Goal: Task Accomplishment & Management: Complete application form

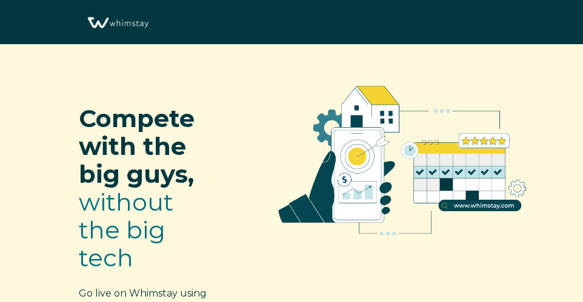
select select "US"
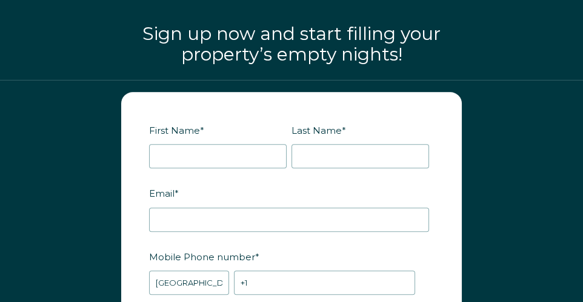
scroll to position [1503, 0]
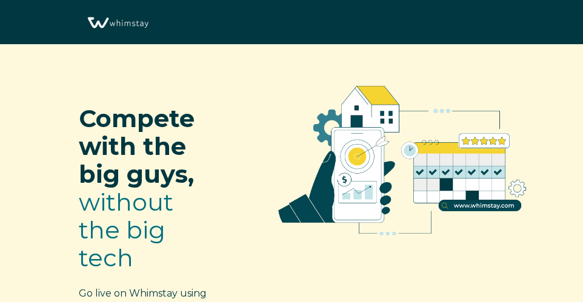
select select "US"
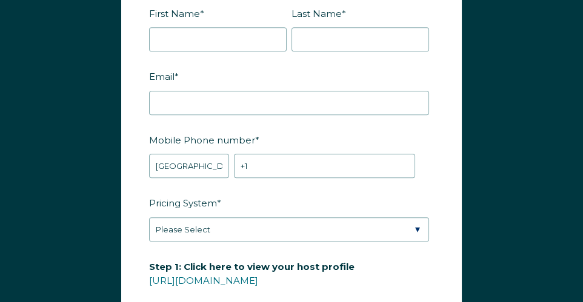
scroll to position [1620, 0]
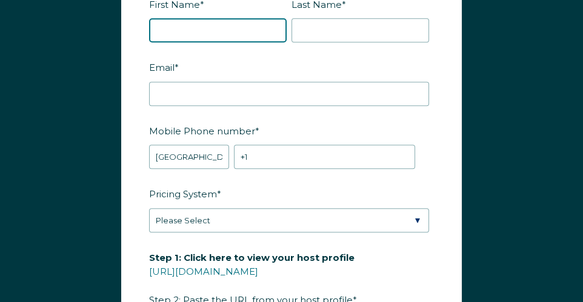
click at [238, 42] on input "First Name *" at bounding box center [218, 30] width 138 height 24
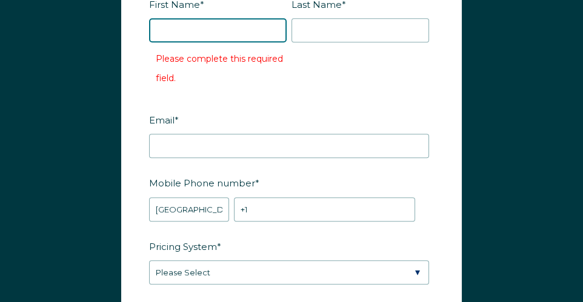
type input "[PERSON_NAME]"
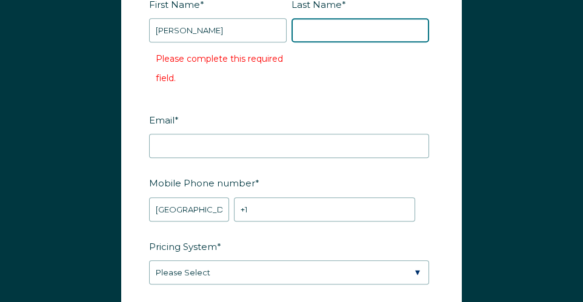
type input "[PERSON_NAME]"
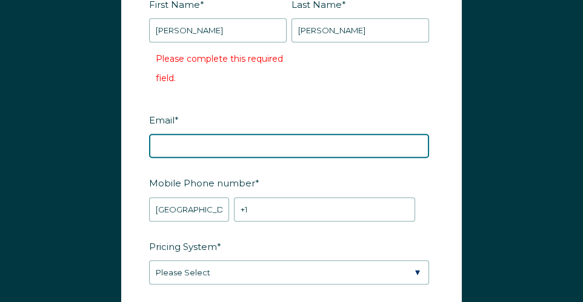
type input "[EMAIL_ADDRESS][DOMAIN_NAME]"
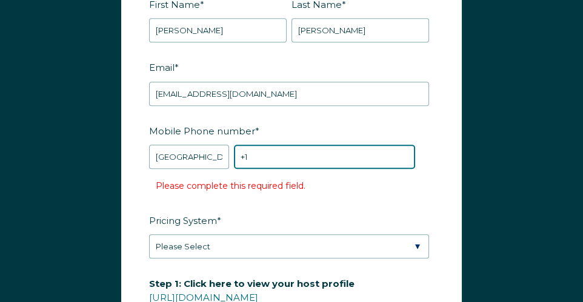
type input "[PHONE_NUMBER]"
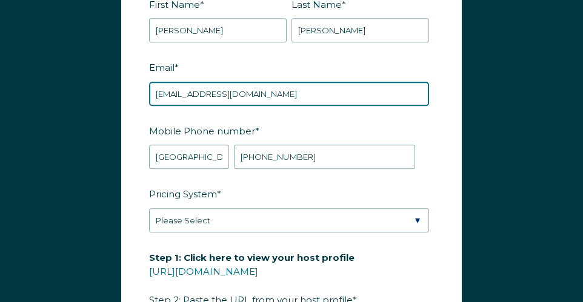
click at [251, 105] on input "[EMAIL_ADDRESS][DOMAIN_NAME]" at bounding box center [289, 94] width 280 height 24
type input "[PERSON_NAME][EMAIL_ADDRESS][PERSON_NAME][DOMAIN_NAME]"
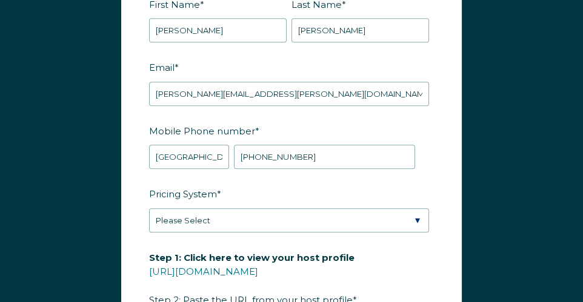
click at [306, 203] on label "Pricing System *" at bounding box center [291, 194] width 285 height 21
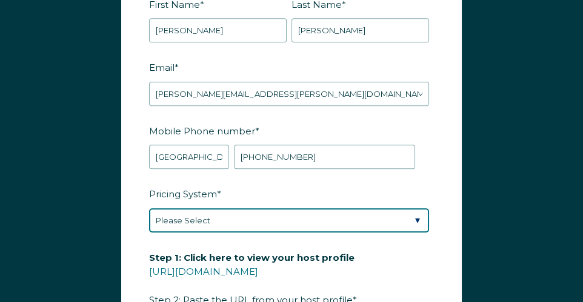
click at [306, 209] on select "Please Select Manual Airbnb Smart Pricing PriceLabs Wheelhouse Beyond Pricing 3…" at bounding box center [289, 221] width 280 height 24
click at [402, 231] on select "Please Select Manual Airbnb Smart Pricing PriceLabs Wheelhouse Beyond Pricing 3…" at bounding box center [289, 221] width 280 height 24
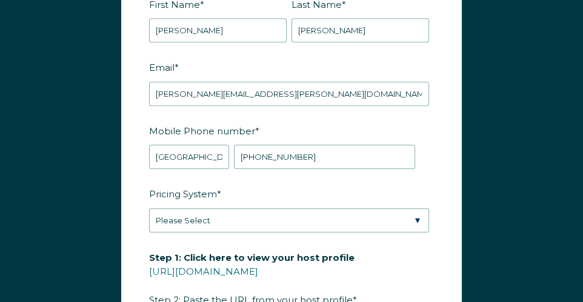
click at [476, 195] on div "First Name * [PERSON_NAME] Last Name * [PERSON_NAME] RBO Token Company ID Refer…" at bounding box center [291, 263] width 583 height 619
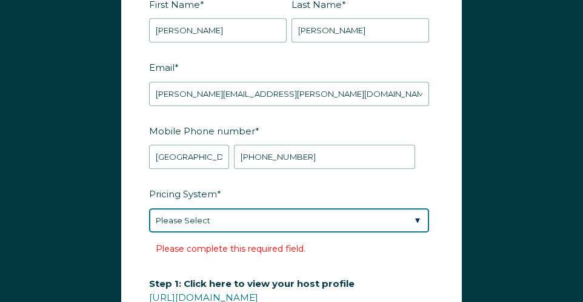
click at [416, 230] on select "Please Select Manual Airbnb Smart Pricing PriceLabs Wheelhouse Beyond Pricing 3…" at bounding box center [289, 221] width 280 height 24
select select "PriceLabs"
click at [149, 219] on select "Please Select Manual Airbnb Smart Pricing PriceLabs Wheelhouse Beyond Pricing 3…" at bounding box center [289, 221] width 280 height 24
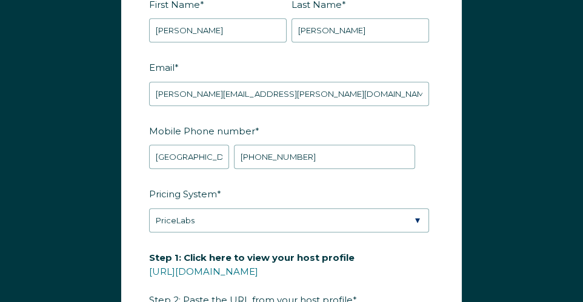
click at [512, 202] on div "First Name * [PERSON_NAME] Last Name * [PERSON_NAME] RBO Token Company ID Refer…" at bounding box center [291, 263] width 583 height 619
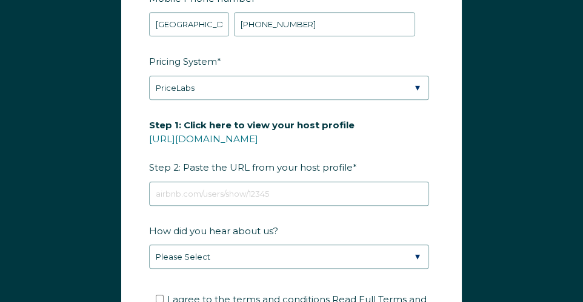
scroll to position [1803, 0]
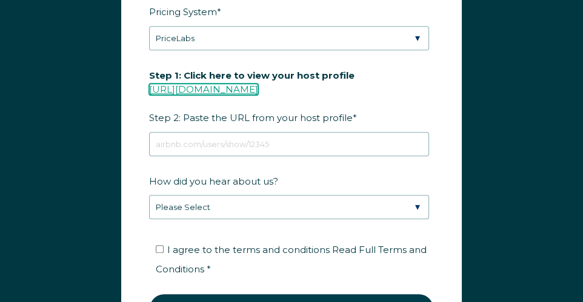
click at [248, 95] on link "[URL][DOMAIN_NAME]" at bounding box center [203, 90] width 109 height 12
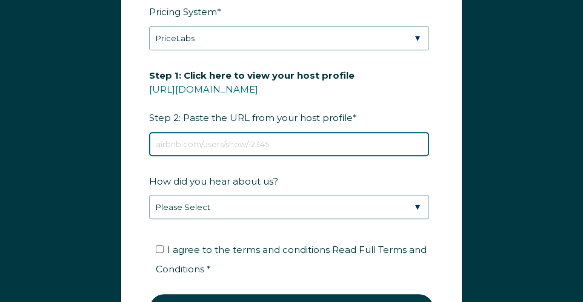
click at [232, 154] on input "Step 1: Click here to view your host profile [URL][DOMAIN_NAME] Step 2: Paste t…" at bounding box center [289, 144] width 280 height 24
paste input "[URL][DOMAIN_NAME]"
type input "[URL][DOMAIN_NAME]"
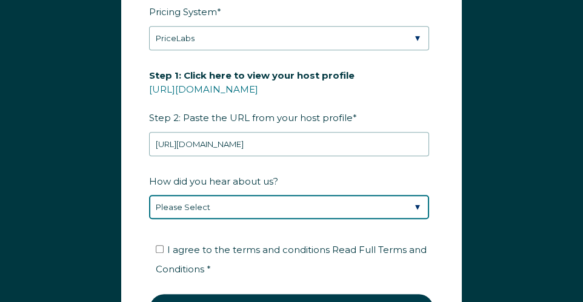
click at [261, 219] on select "Please Select Discovered Whimstay at an event or conference Found Whimstay thro…" at bounding box center [289, 207] width 280 height 24
select select "Podcast"
click at [149, 205] on select "Please Select Discovered Whimstay at an event or conference Found Whimstay thro…" at bounding box center [289, 207] width 280 height 24
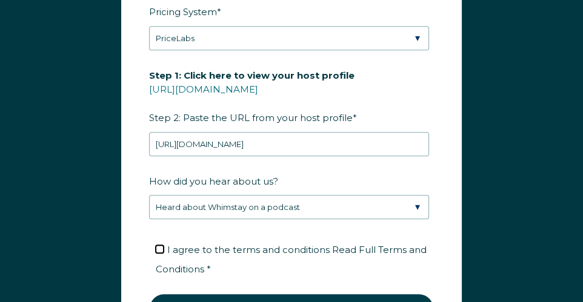
click at [158, 253] on input "I agree to the terms and conditions Read Full Terms and Conditions *" at bounding box center [160, 250] width 8 height 8
checkbox input "true"
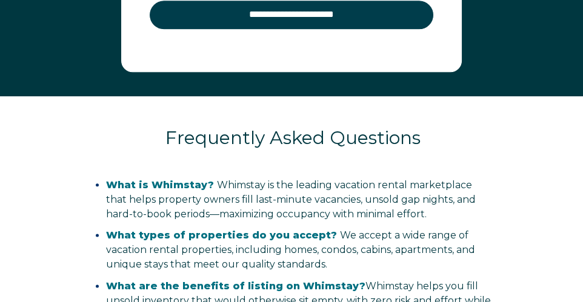
scroll to position [2065, 0]
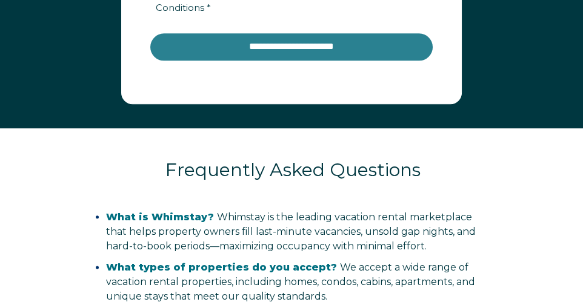
click at [306, 55] on input "**********" at bounding box center [291, 46] width 285 height 29
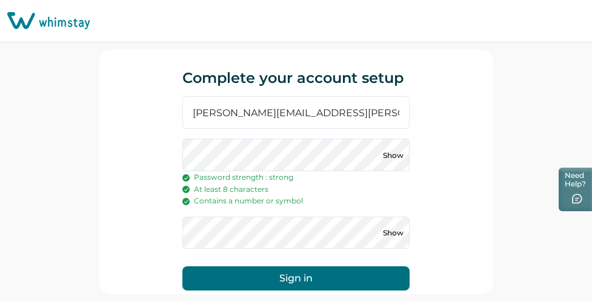
click at [461, 220] on div "Complete your account setup ken.kaufman@sweetsleeprentals.com Show Password str…" at bounding box center [296, 172] width 394 height 245
click at [304, 279] on button "Sign in" at bounding box center [295, 279] width 227 height 24
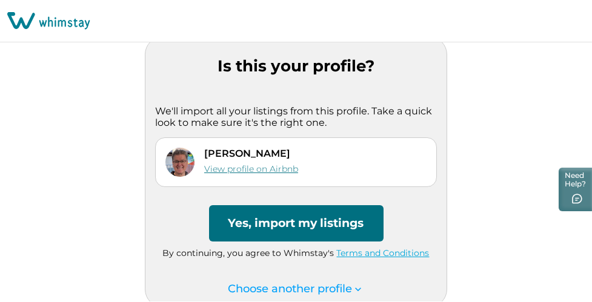
click at [284, 167] on link "View profile on Airbnb" at bounding box center [251, 169] width 94 height 11
click at [293, 224] on button "Yes, import my listings" at bounding box center [296, 223] width 175 height 36
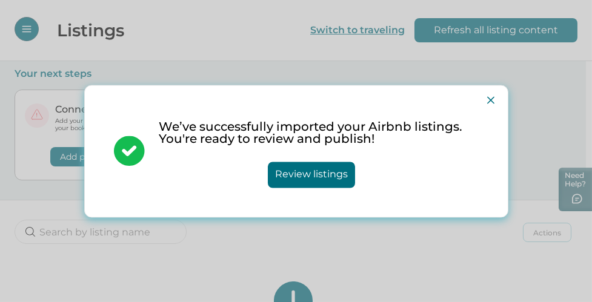
click at [334, 169] on button "Review listings" at bounding box center [311, 175] width 87 height 26
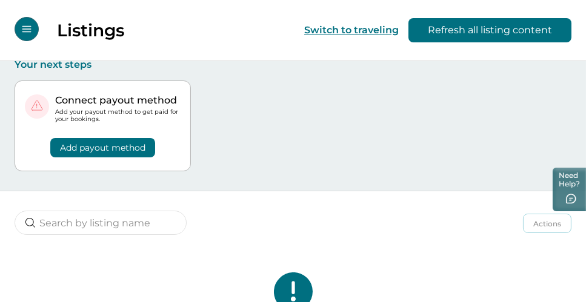
scroll to position [7, 0]
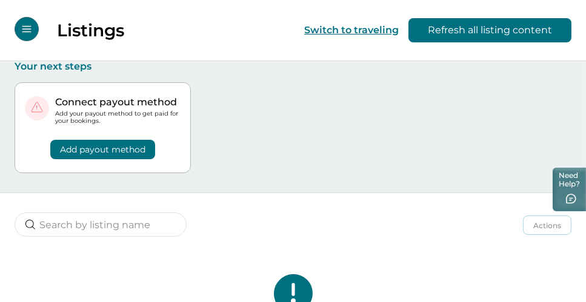
click at [127, 149] on button "Add payout method" at bounding box center [102, 149] width 105 height 19
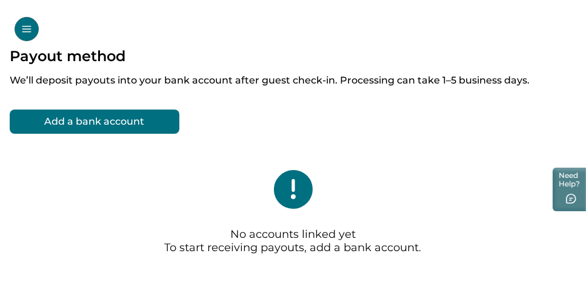
click at [125, 125] on button "Add a bank account" at bounding box center [95, 122] width 170 height 24
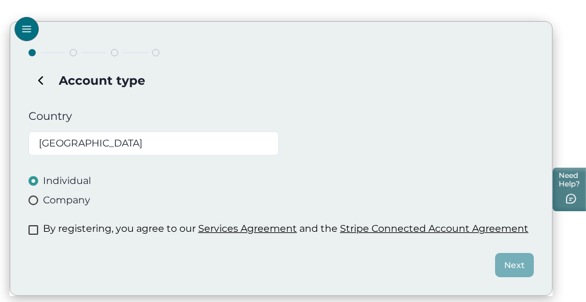
scroll to position [104, 0]
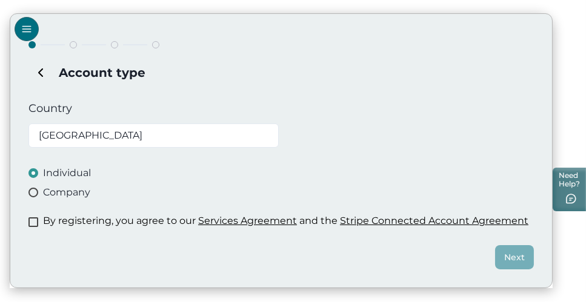
click at [35, 191] on span at bounding box center [33, 193] width 10 height 10
click at [33, 220] on span at bounding box center [33, 223] width 10 height 10
click at [516, 257] on button "Next" at bounding box center [514, 258] width 39 height 24
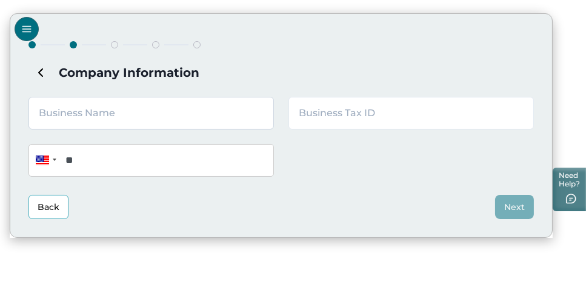
click at [187, 114] on input "text" at bounding box center [151, 113] width 246 height 33
type input "KM 1000 LLC"
click at [304, 164] on div "KM 1000 LLC Phone **" at bounding box center [281, 137] width 506 height 80
click at [359, 114] on input "text" at bounding box center [412, 113] width 246 height 33
paste input "93-3084064"
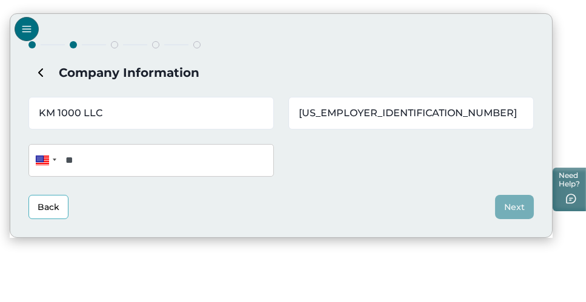
type input "93-3084064"
click at [353, 165] on div "KM 1000 LLC 93-3084064 Phone **" at bounding box center [281, 137] width 506 height 80
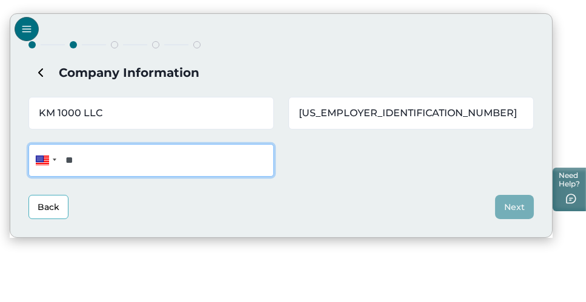
click at [209, 164] on input "**" at bounding box center [151, 160] width 246 height 33
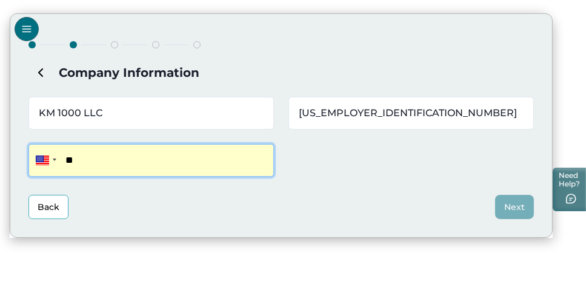
click at [144, 164] on input "**" at bounding box center [151, 160] width 246 height 33
click at [102, 164] on input "**" at bounding box center [151, 160] width 246 height 33
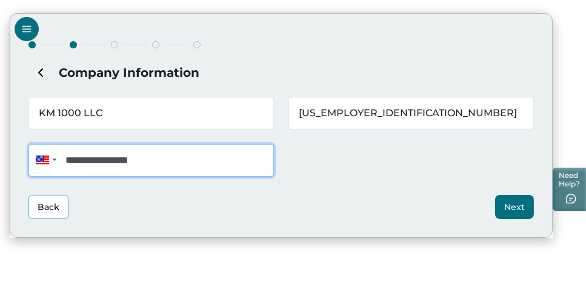
type input "**********"
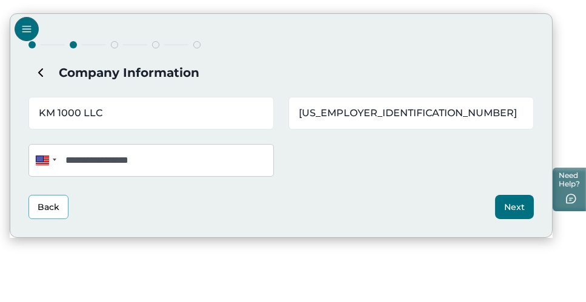
click at [512, 203] on button "Next" at bounding box center [514, 207] width 39 height 24
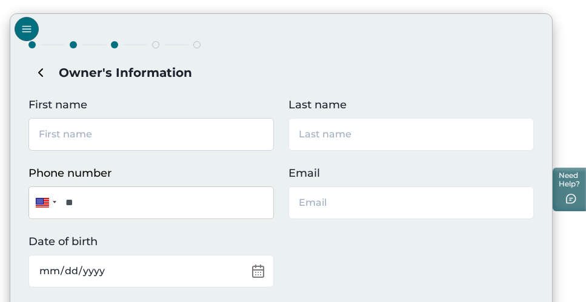
click at [178, 139] on input "First name" at bounding box center [151, 134] width 246 height 33
type input "[PERSON_NAME]"
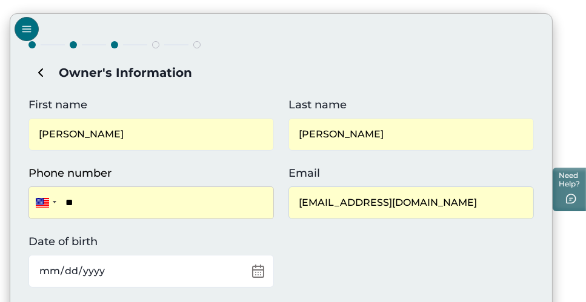
click at [448, 205] on input "[EMAIL_ADDRESS][DOMAIN_NAME]" at bounding box center [412, 203] width 246 height 33
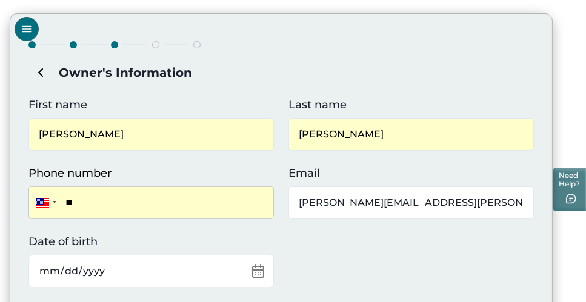
type input "[PERSON_NAME][EMAIL_ADDRESS][PERSON_NAME][DOMAIN_NAME]"
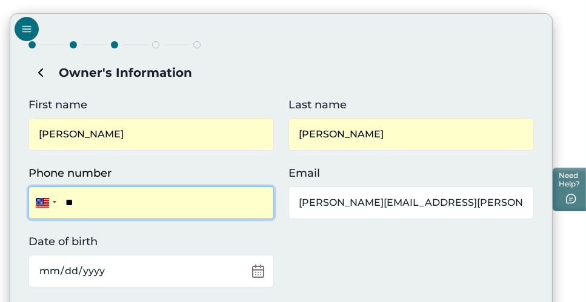
click at [232, 206] on input "**" at bounding box center [151, 203] width 246 height 33
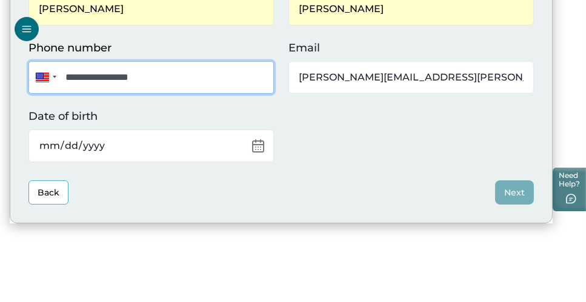
scroll to position [230, 0]
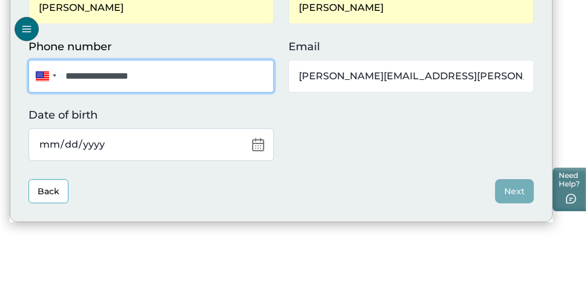
type input "**********"
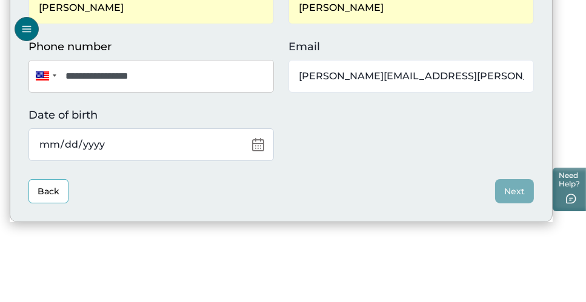
click at [110, 139] on input "Date of birth" at bounding box center [151, 145] width 246 height 33
type input "0009-03-20"
type input "1959-03-20"
click at [219, 177] on div "**********" at bounding box center [281, 55] width 543 height 336
click at [513, 186] on button "Next" at bounding box center [514, 191] width 39 height 24
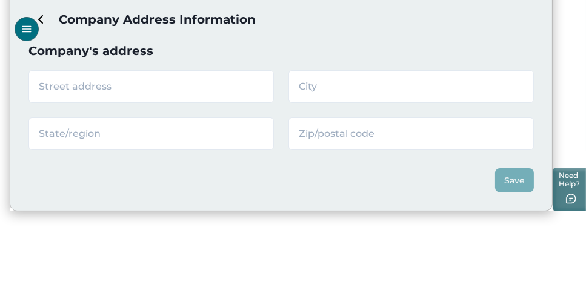
scroll to position [156, 0]
click at [122, 81] on input "text" at bounding box center [151, 87] width 246 height 33
paste input "1150 NW 72ND AVENUE"
click at [306, 179] on div "Save" at bounding box center [281, 172] width 506 height 42
click at [194, 86] on input "1150 NW 72ND AVENUE" at bounding box center [151, 87] width 246 height 33
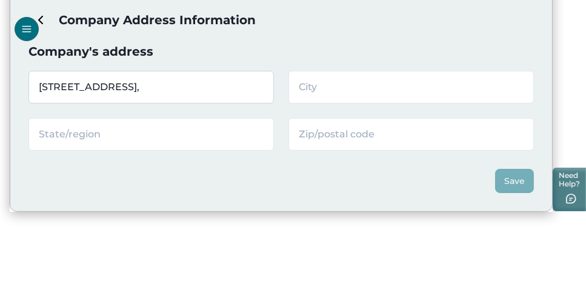
paste input "TOWER 1, SUITE 455 # 18822"
type input "1150 NW 72ND AVENUE, TOWER 1, SUITE 455 # 18822"
click at [336, 93] on input "text" at bounding box center [412, 87] width 246 height 33
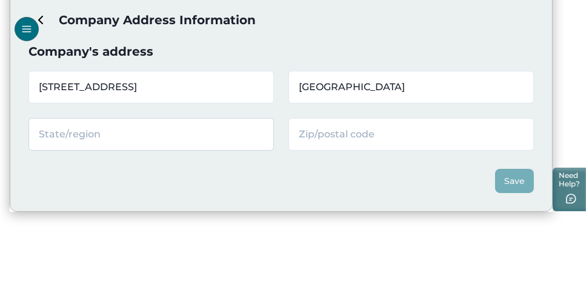
type input "Miami"
click at [248, 138] on input "text" at bounding box center [151, 134] width 246 height 33
type input "FL"
click at [286, 183] on div "Save" at bounding box center [281, 172] width 506 height 42
click at [326, 135] on input "text" at bounding box center [412, 134] width 246 height 33
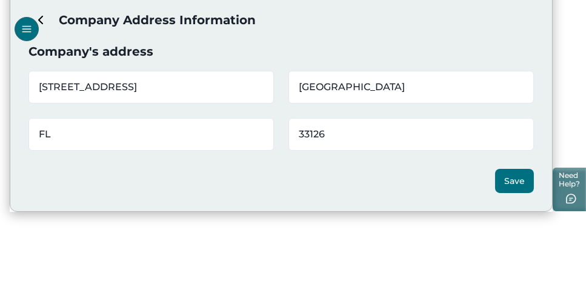
type input "33126"
click at [338, 172] on div "Save" at bounding box center [281, 172] width 506 height 42
click at [513, 178] on button "Save" at bounding box center [514, 181] width 39 height 24
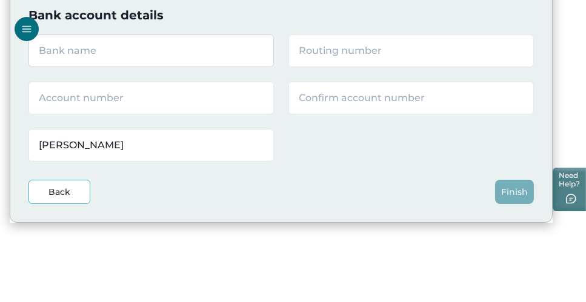
click at [212, 50] on input "text" at bounding box center [151, 51] width 246 height 33
type input "Thread Bank"
type input "064209588"
click at [142, 98] on input "text" at bounding box center [151, 98] width 246 height 33
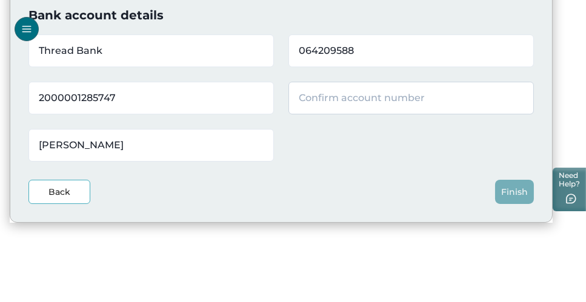
type input "2000001285747"
click at [308, 102] on input "text" at bounding box center [412, 98] width 246 height 33
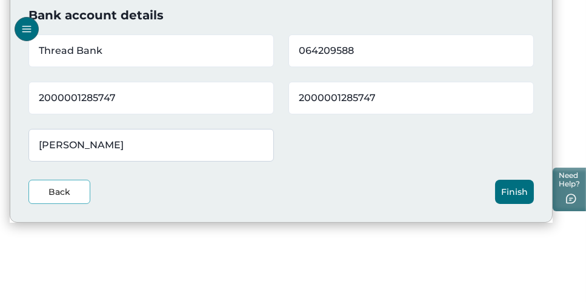
type input "2000001285747"
click at [230, 142] on input "Ken Kaufman" at bounding box center [151, 145] width 246 height 33
click at [335, 169] on div "Back Finish" at bounding box center [281, 183] width 506 height 42
click at [506, 189] on button "Finish" at bounding box center [514, 192] width 39 height 24
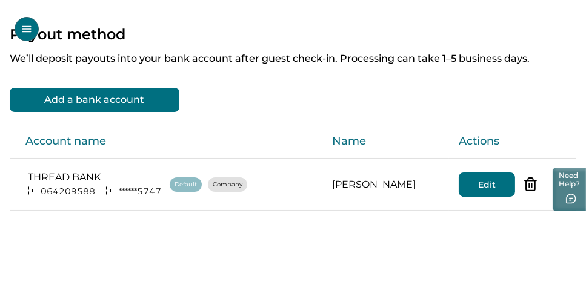
scroll to position [28, 0]
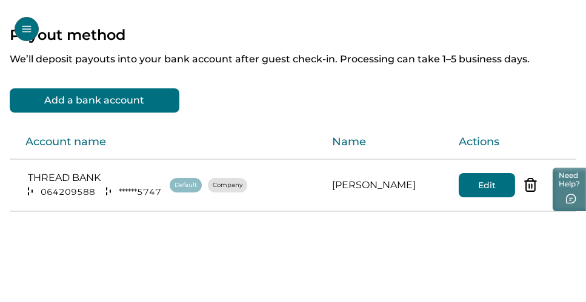
click at [27, 28] on icon "Open Menu" at bounding box center [26, 29] width 11 height 11
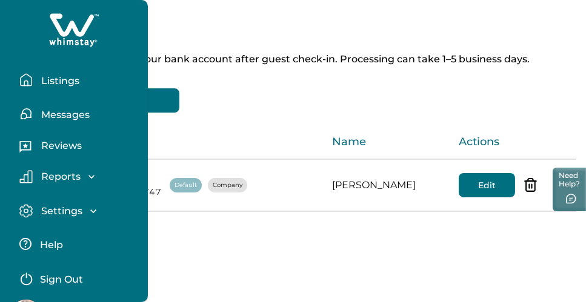
click at [60, 80] on p "Listings" at bounding box center [59, 81] width 42 height 12
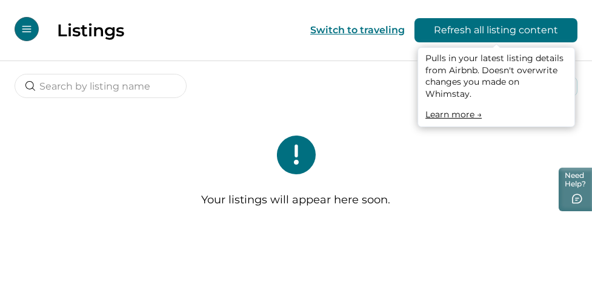
click at [510, 30] on button "Refresh all listing content" at bounding box center [496, 30] width 163 height 24
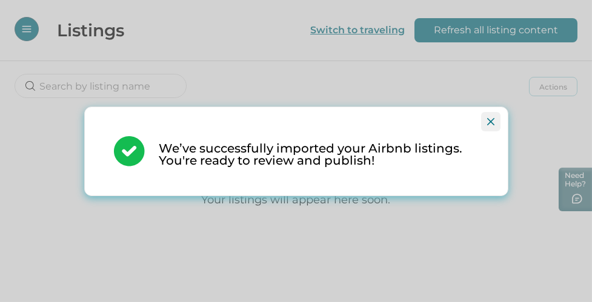
click at [492, 121] on icon "Close" at bounding box center [490, 121] width 7 height 7
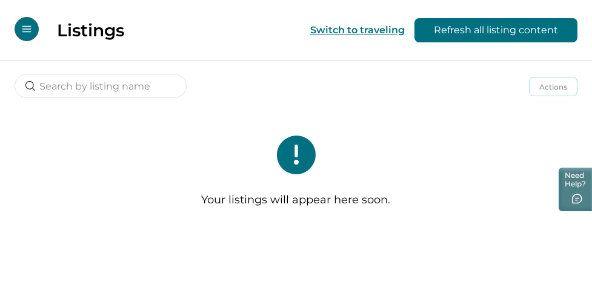
click at [29, 28] on icon "Open Menu" at bounding box center [26, 29] width 9 height 7
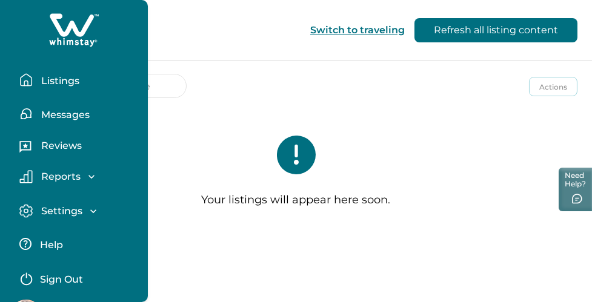
click at [89, 175] on icon "button" at bounding box center [91, 177] width 12 height 12
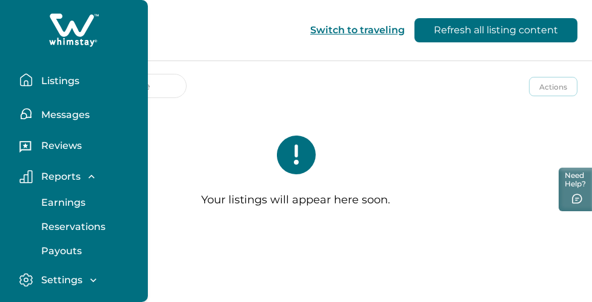
click at [89, 175] on icon "button" at bounding box center [91, 177] width 12 height 12
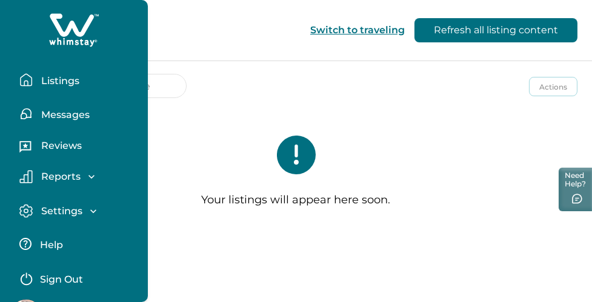
click at [92, 212] on icon "button" at bounding box center [93, 212] width 6 height 4
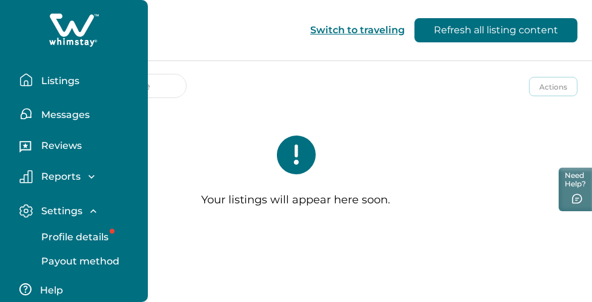
click at [93, 235] on p "Profile details" at bounding box center [73, 238] width 71 height 12
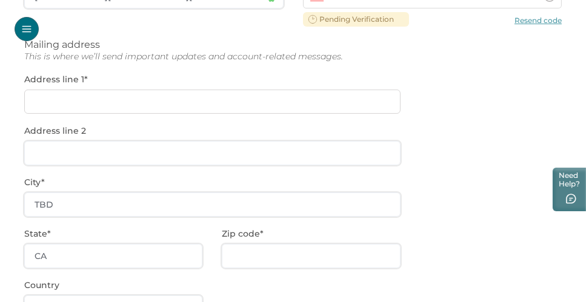
scroll to position [261, 0]
click at [145, 95] on div "**********" at bounding box center [293, 150] width 538 height 499
click at [140, 96] on div "**********" at bounding box center [293, 150] width 538 height 499
click at [102, 101] on div "**********" at bounding box center [293, 150] width 538 height 499
click at [68, 96] on div "**********" at bounding box center [293, 150] width 538 height 499
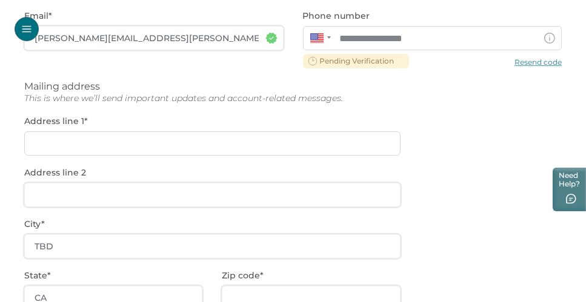
scroll to position [215, 0]
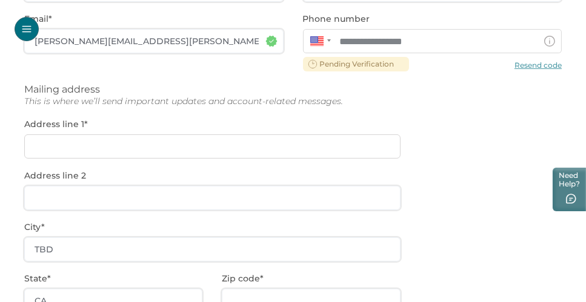
click at [534, 62] on div "**********" at bounding box center [293, 196] width 538 height 499
click at [533, 65] on div "**********" at bounding box center [293, 196] width 538 height 499
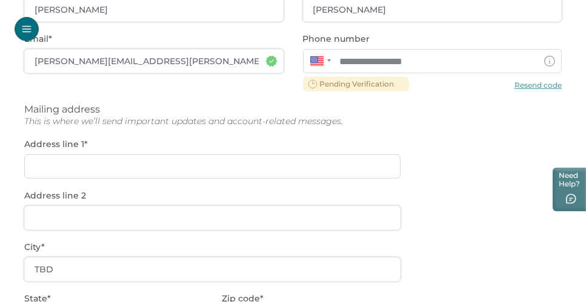
scroll to position [190, 0]
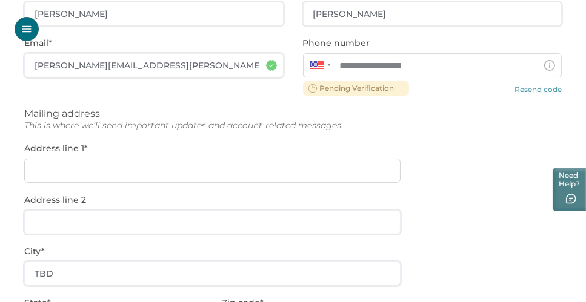
click at [124, 169] on div "**********" at bounding box center [293, 221] width 538 height 499
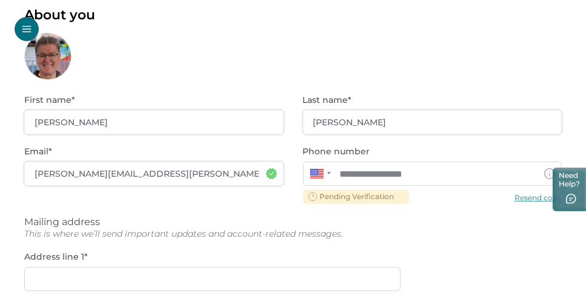
scroll to position [0, 0]
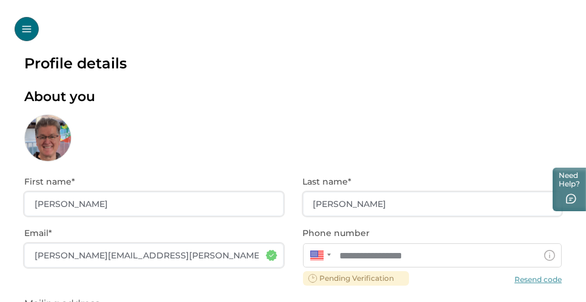
click at [27, 30] on icon "Open Menu" at bounding box center [26, 29] width 11 height 11
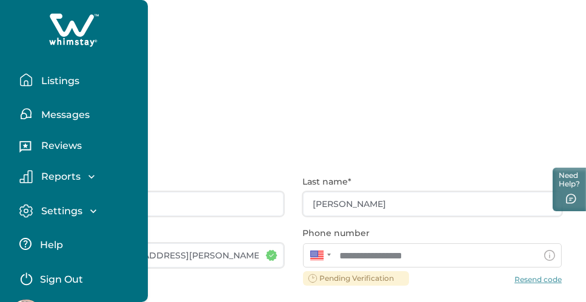
scroll to position [39, 0]
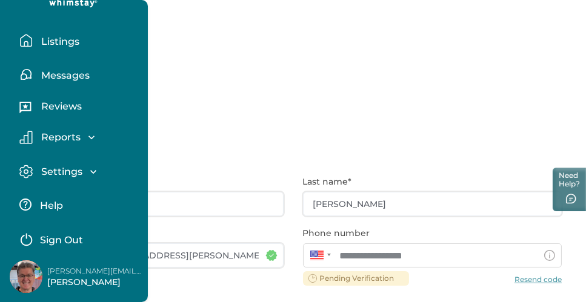
click at [92, 171] on icon "button" at bounding box center [93, 172] width 12 height 12
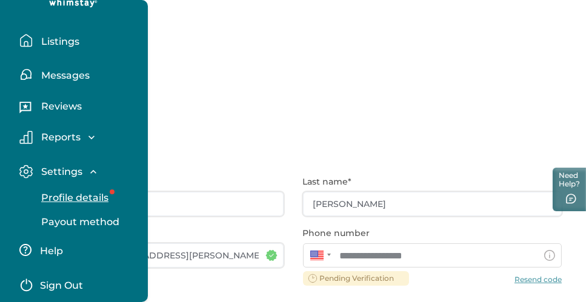
click at [73, 75] on p "Messages" at bounding box center [64, 76] width 52 height 12
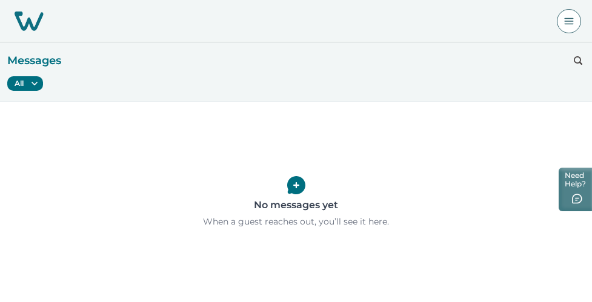
click at [33, 22] on img at bounding box center [29, 21] width 29 height 19
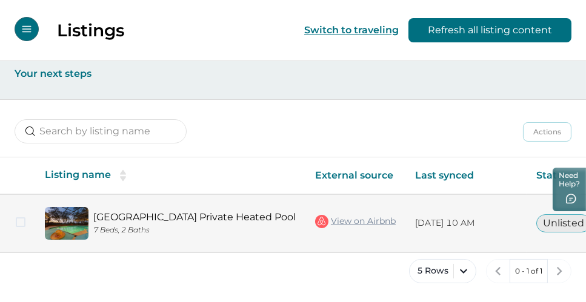
click at [22, 223] on span at bounding box center [21, 223] width 10 height 10
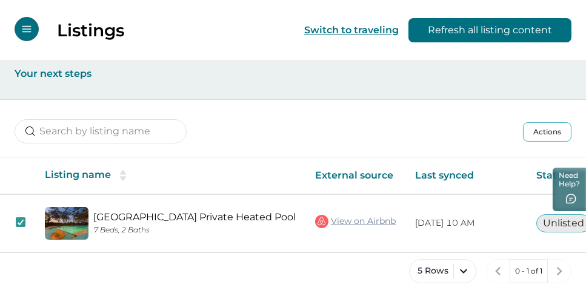
scroll to position [2, 0]
click at [551, 130] on button "Actions" at bounding box center [547, 131] width 48 height 19
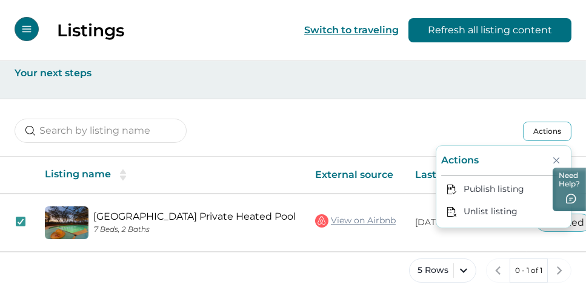
click at [492, 130] on div "Actions Actions Publish listing Unlist listing" at bounding box center [293, 121] width 586 height 45
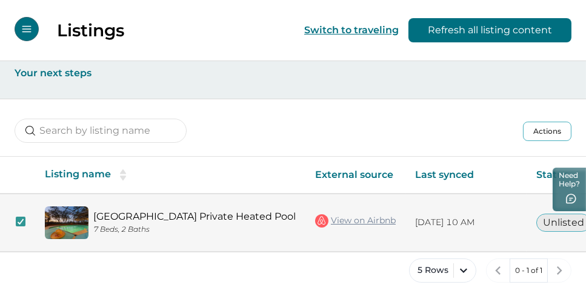
click at [199, 214] on link "Sunset Haven Private Heated Pool" at bounding box center [194, 217] width 202 height 12
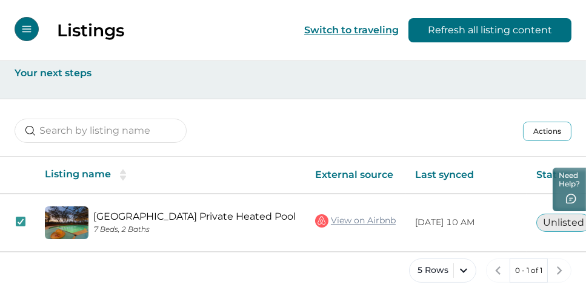
click at [538, 127] on button "Actions" at bounding box center [547, 131] width 48 height 19
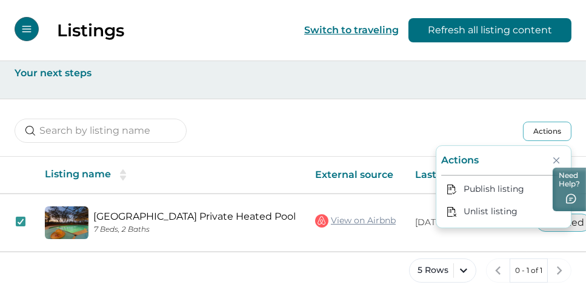
click at [538, 127] on button "Actions" at bounding box center [547, 131] width 48 height 19
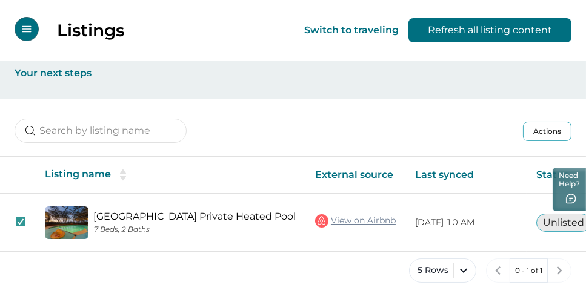
click at [26, 28] on icon "Open Menu" at bounding box center [26, 29] width 9 height 7
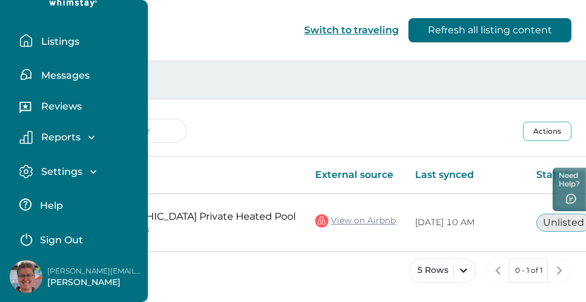
click at [68, 41] on p "Listings" at bounding box center [59, 42] width 42 height 12
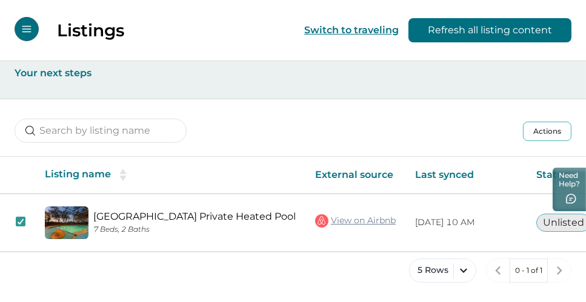
click at [28, 28] on icon "Open Menu" at bounding box center [26, 29] width 11 height 11
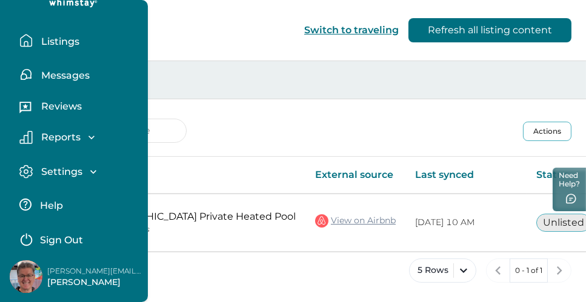
click at [64, 167] on p "Settings" at bounding box center [60, 172] width 45 height 12
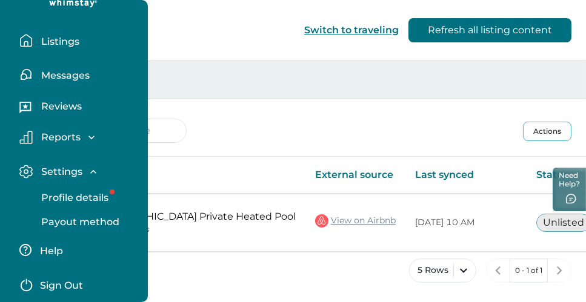
click at [77, 195] on p "Profile details" at bounding box center [73, 198] width 71 height 12
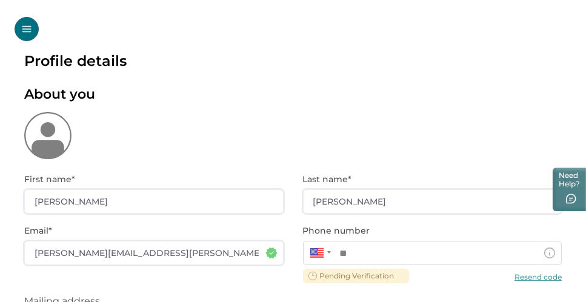
type input "**********"
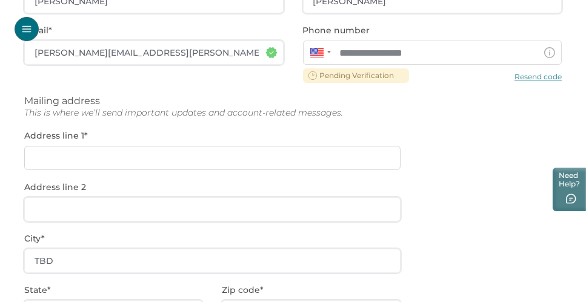
scroll to position [207, 0]
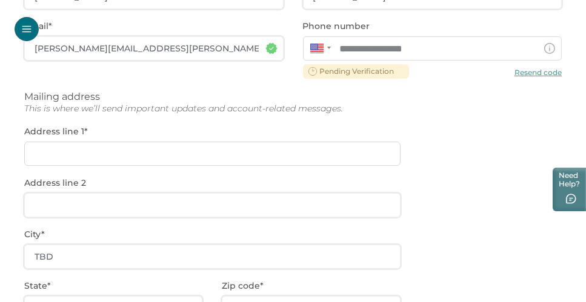
click at [355, 150] on div "**********" at bounding box center [293, 204] width 538 height 499
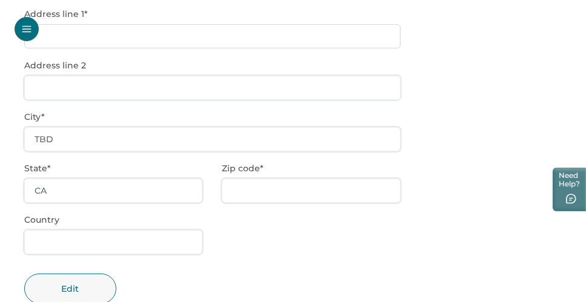
scroll to position [359, 0]
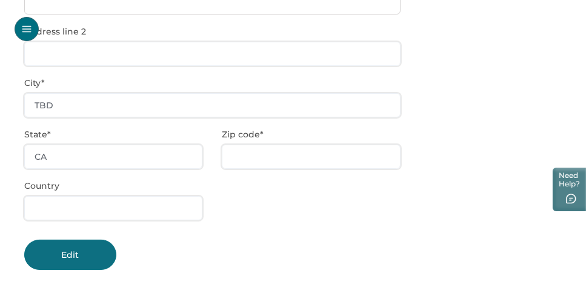
click at [82, 253] on button "Edit" at bounding box center [70, 255] width 92 height 30
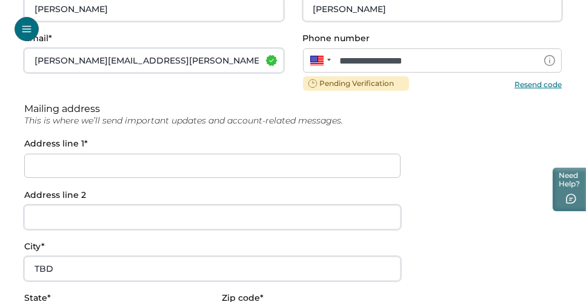
scroll to position [192, 0]
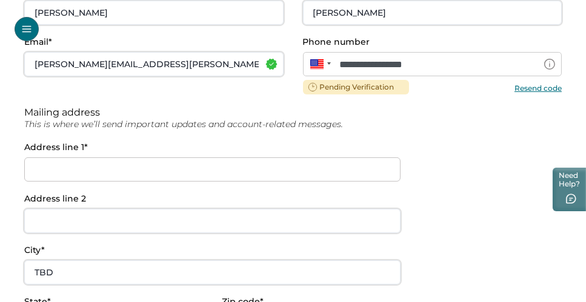
click at [551, 88] on button "Resend code" at bounding box center [538, 87] width 47 height 9
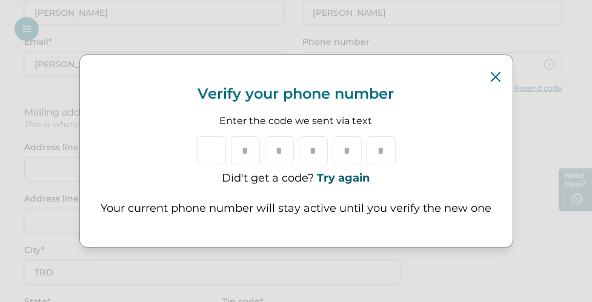
type input "*"
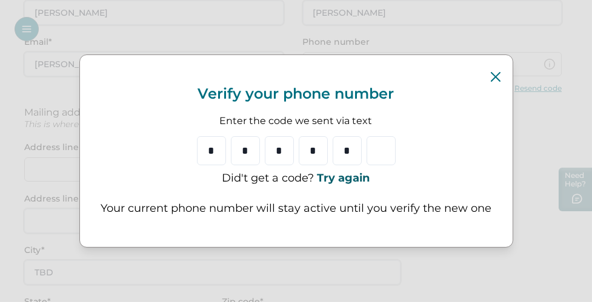
type input "*"
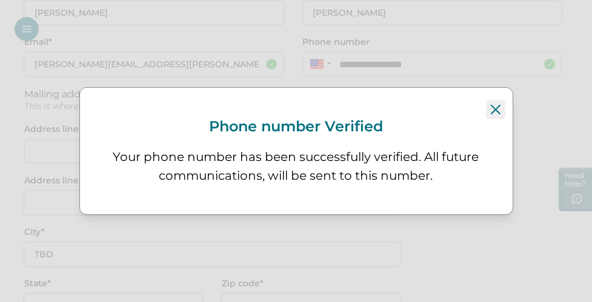
click at [496, 110] on icon "Close" at bounding box center [496, 110] width 10 height 10
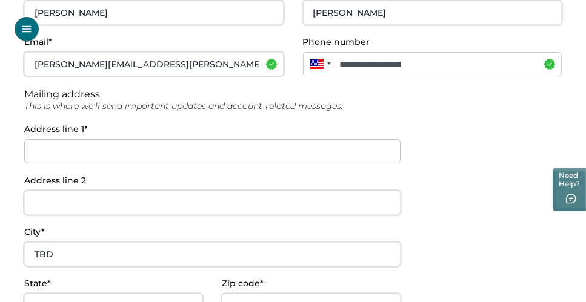
click at [101, 152] on input at bounding box center [212, 151] width 376 height 24
paste input "1150 NW 72ND AVENUE"
type input "1150 NW 72ND AVENUE"
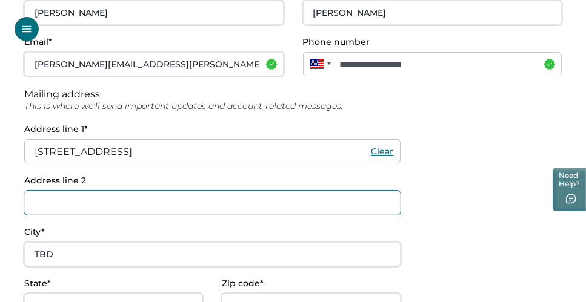
click at [151, 200] on input "Address line 2" at bounding box center [212, 203] width 376 height 24
paste input "TOWER 1, SUITE 455 # 18822"
type input "TOWER 1, SUITE 455 # 18822"
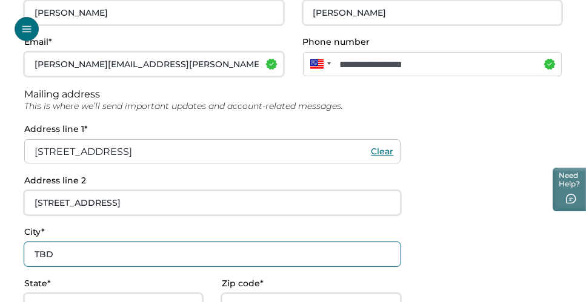
click at [125, 252] on input "TBD" at bounding box center [212, 254] width 376 height 24
type input "T"
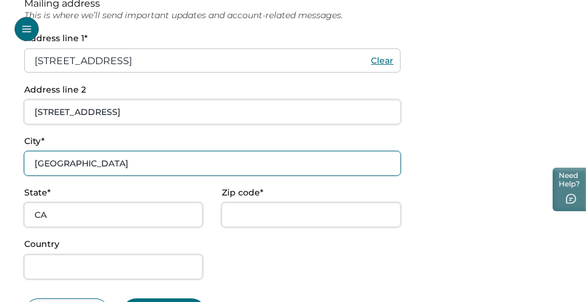
scroll to position [306, 0]
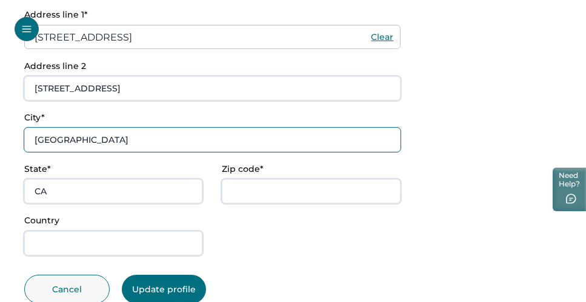
type input "Miami"
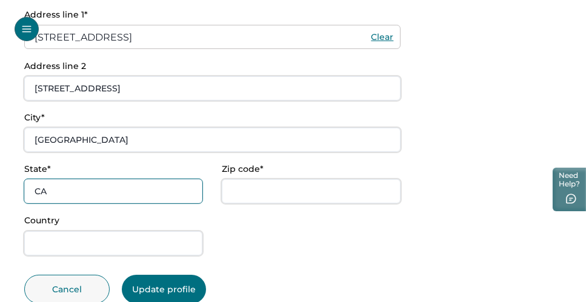
click at [170, 192] on input "CA" at bounding box center [113, 191] width 178 height 24
type input "C"
type input "FL"
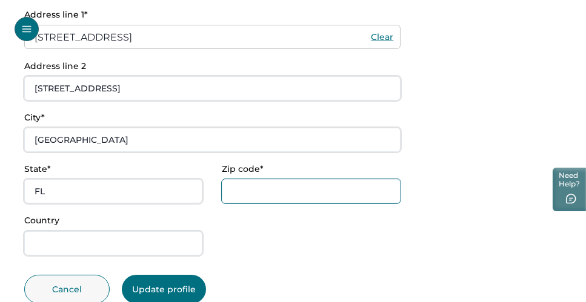
click at [244, 192] on input "Zip code*" at bounding box center [311, 191] width 178 height 24
type input "32126"
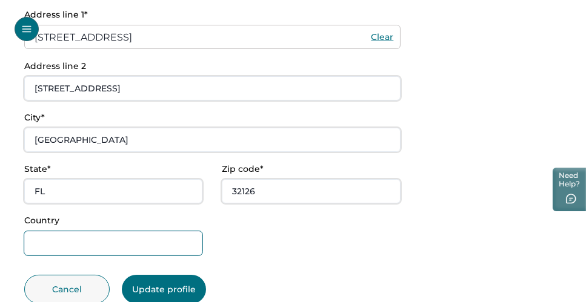
click at [136, 244] on input "Country" at bounding box center [113, 244] width 178 height 24
type input "US"
click at [184, 287] on button "Update profile" at bounding box center [164, 289] width 84 height 29
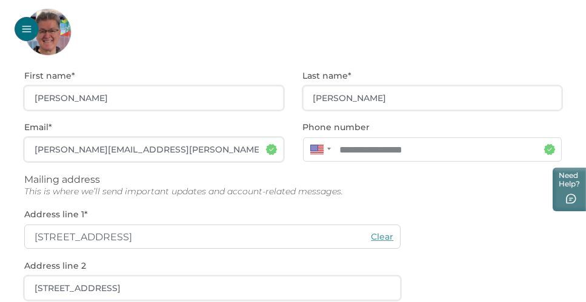
scroll to position [0, 0]
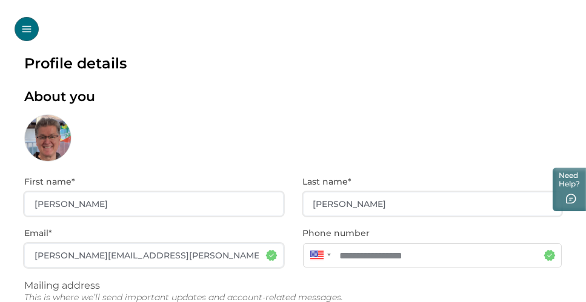
click at [28, 25] on icon "Open Menu" at bounding box center [26, 29] width 11 height 11
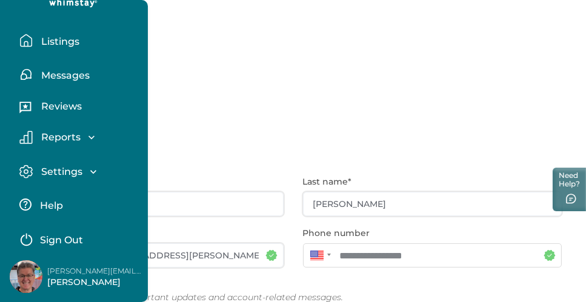
click at [90, 167] on icon "button" at bounding box center [93, 172] width 12 height 12
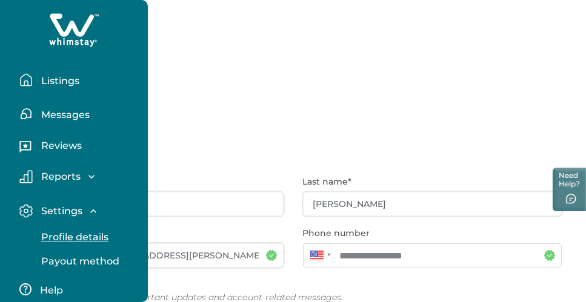
click at [66, 79] on p "Listings" at bounding box center [59, 81] width 42 height 12
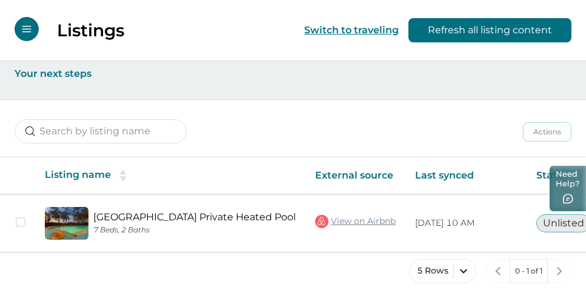
click at [571, 190] on button "Need Help?" at bounding box center [568, 188] width 36 height 45
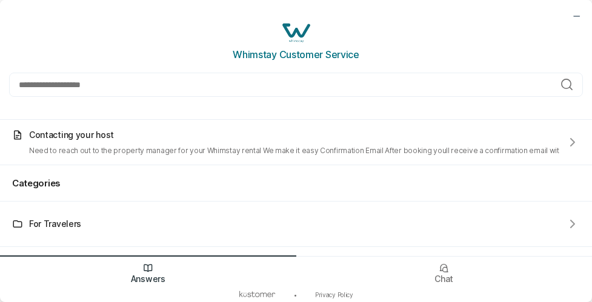
scroll to position [161, 0]
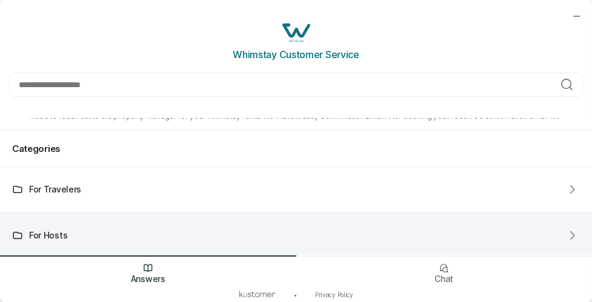
click at [57, 232] on div "For Hosts" at bounding box center [48, 235] width 38 height 10
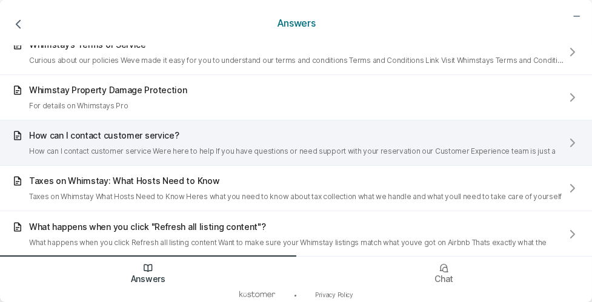
scroll to position [583, 0]
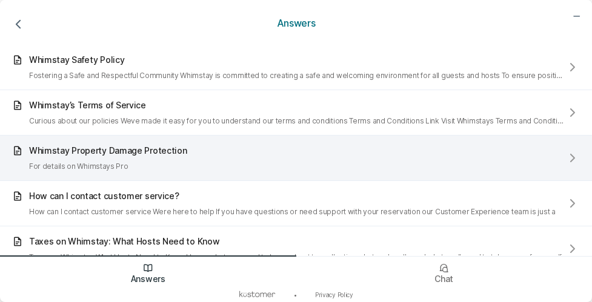
click at [247, 158] on div "Whimstay Property Damage Protection For details on Whimstays Pro" at bounding box center [296, 158] width 592 height 45
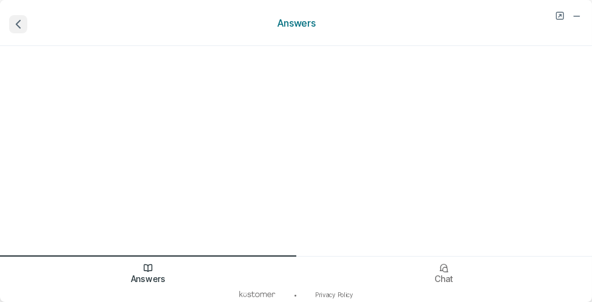
click at [20, 25] on icon "go back" at bounding box center [18, 24] width 16 height 16
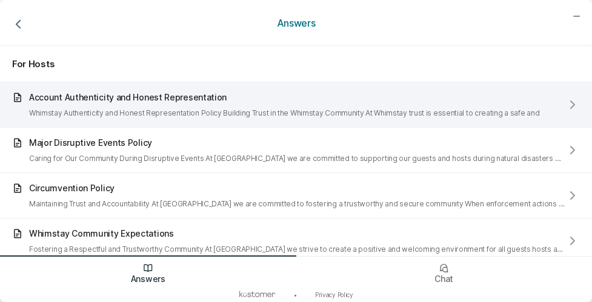
click at [192, 107] on div "Account Authenticity and Honest Representation Whimstay Authenticity and Honest…" at bounding box center [284, 104] width 510 height 25
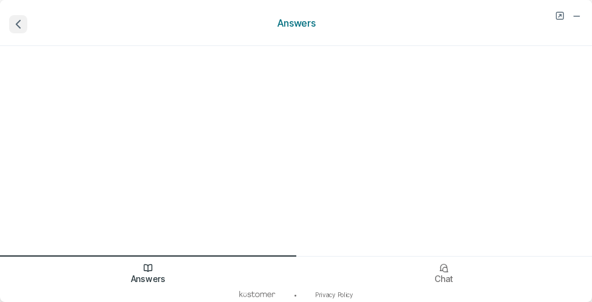
click at [19, 25] on icon "go back" at bounding box center [18, 24] width 16 height 16
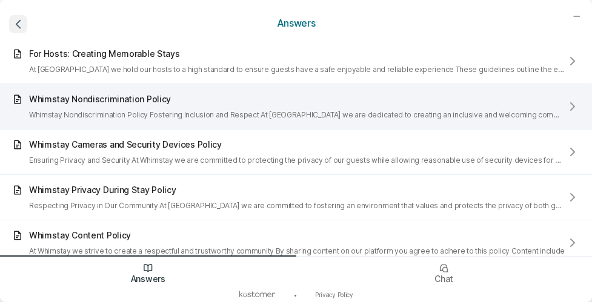
scroll to position [242, 0]
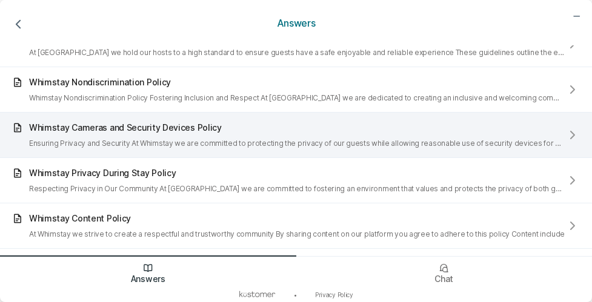
click at [230, 132] on div "Whimstay Cameras and Security Devices Policy Ensuring Privacy and Security At W…" at bounding box center [297, 134] width 536 height 25
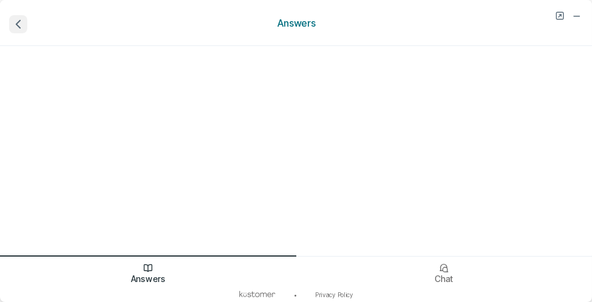
click at [16, 24] on icon "go back" at bounding box center [18, 25] width 4 height 8
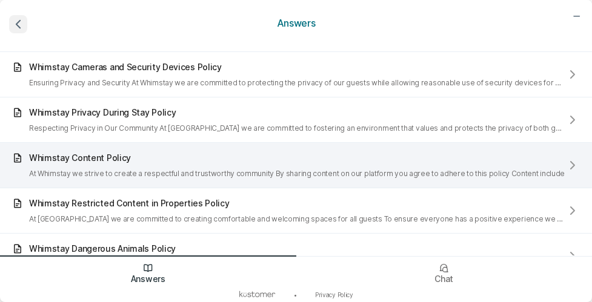
scroll to position [364, 0]
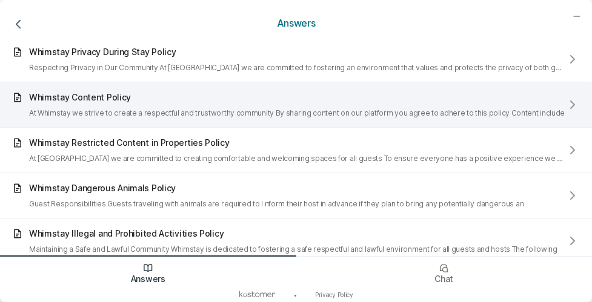
click at [259, 112] on div "At Whimstay we strive to create a respectful and trustworthy community By shari…" at bounding box center [297, 113] width 536 height 9
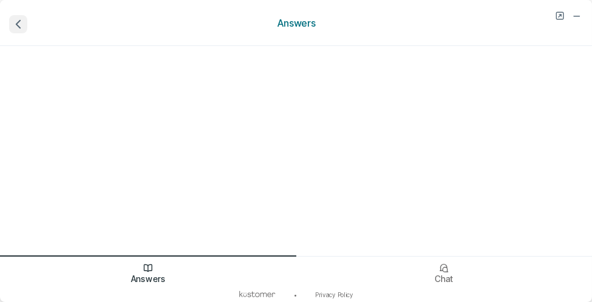
click at [19, 21] on icon "go back" at bounding box center [18, 25] width 4 height 8
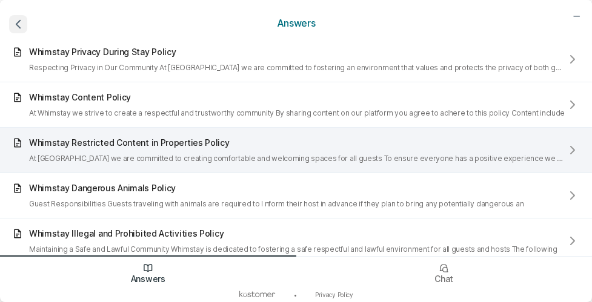
scroll to position [424, 0]
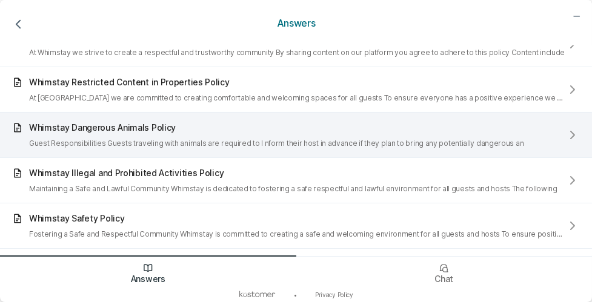
click at [193, 135] on div "Whimstay Dangerous Animals Policy Guest Responsibilities Guests traveling with …" at bounding box center [276, 134] width 495 height 25
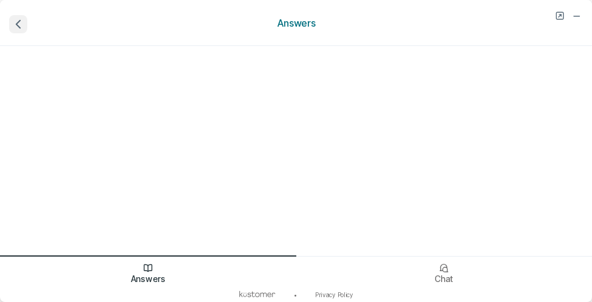
click at [21, 24] on icon "go back" at bounding box center [18, 24] width 16 height 16
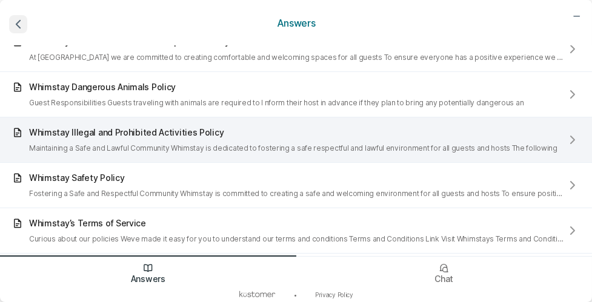
scroll to position [485, 0]
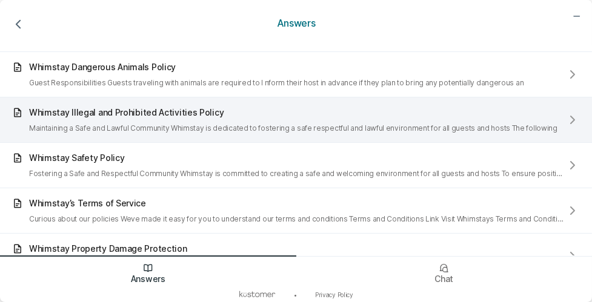
click at [172, 122] on div "Whimstay Illegal and Prohibited Activities Policy Maintaining a Safe and Lawful…" at bounding box center [293, 119] width 529 height 25
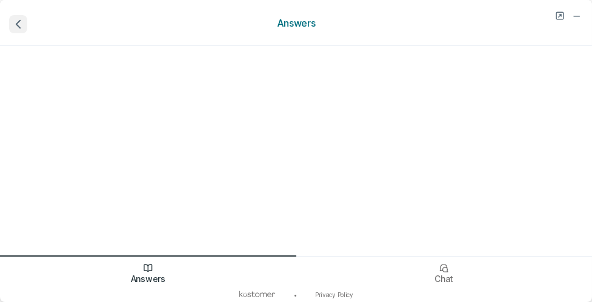
click at [16, 19] on icon "go back" at bounding box center [18, 24] width 16 height 16
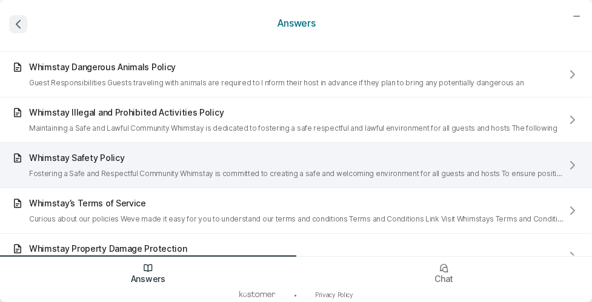
scroll to position [546, 0]
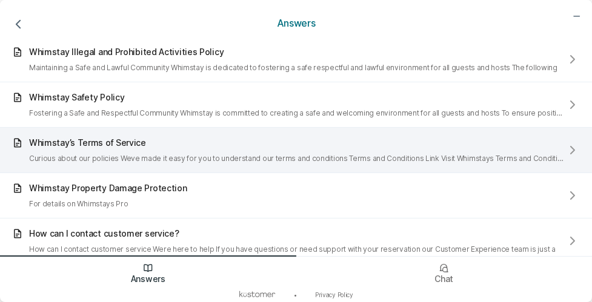
click at [171, 155] on div "Curious about our policies Weve made it easy for you to understand our terms an…" at bounding box center [297, 158] width 536 height 9
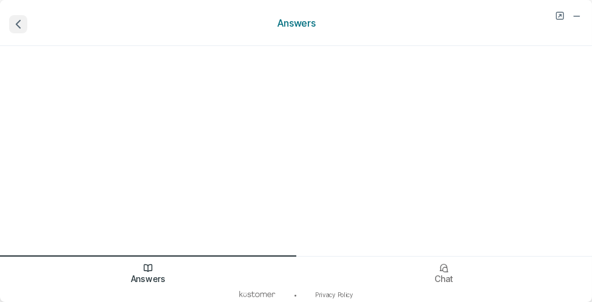
click at [18, 26] on icon "go back" at bounding box center [18, 25] width 4 height 8
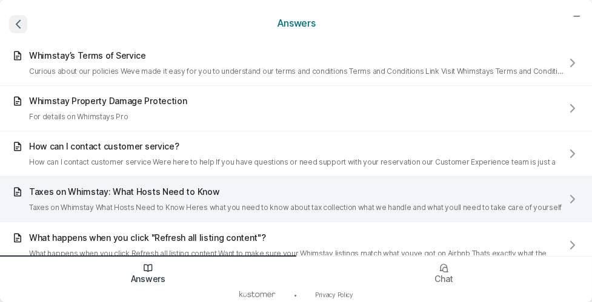
scroll to position [644, 0]
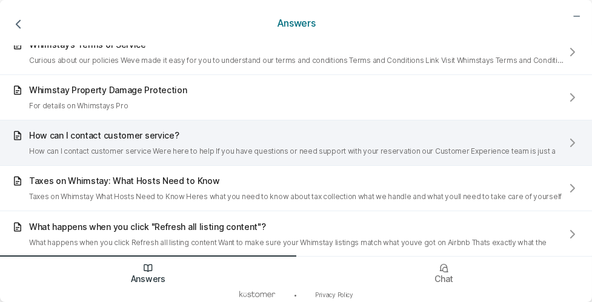
click at [193, 150] on div "How can I contact customer service Were here to help If you have questions or n…" at bounding box center [292, 151] width 527 height 9
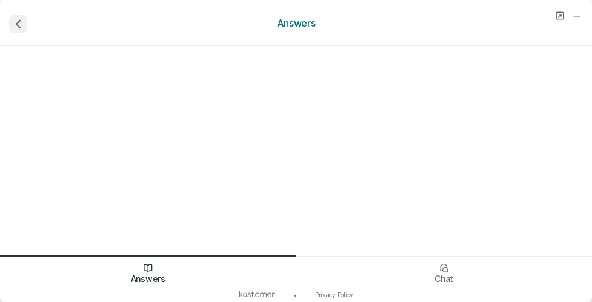
click at [19, 22] on icon "go back" at bounding box center [18, 24] width 16 height 16
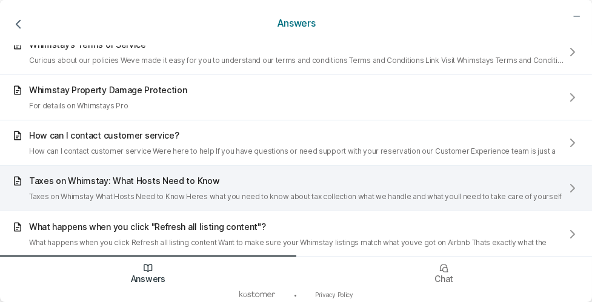
click at [275, 199] on div "Taxes on Whimstay What Hosts Need to Know Heres what you need to know about tax…" at bounding box center [295, 196] width 533 height 9
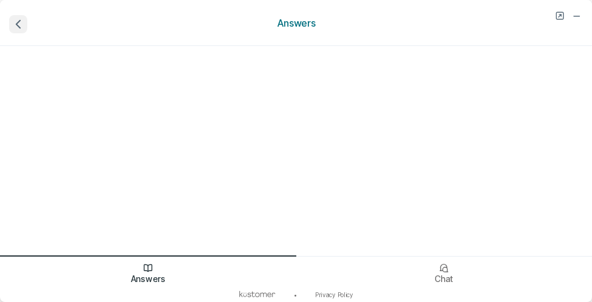
click at [18, 24] on icon "go back" at bounding box center [18, 24] width 16 height 16
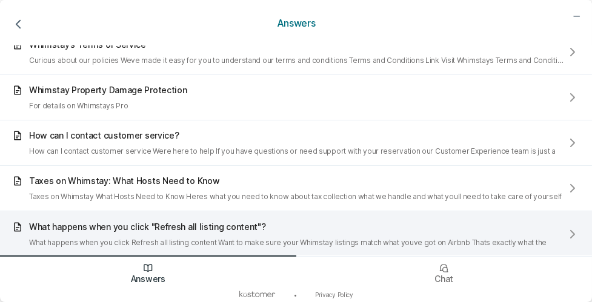
click at [288, 227] on div "What happens when you click "Refresh all listing content"?" at bounding box center [288, 227] width 518 height 10
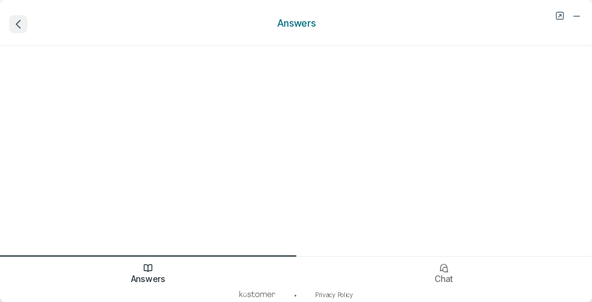
click at [16, 26] on icon "go back" at bounding box center [18, 24] width 16 height 16
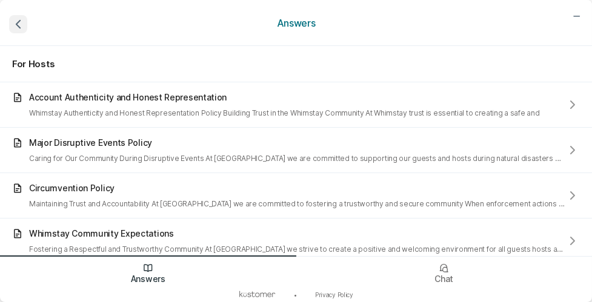
click at [18, 21] on icon "go back" at bounding box center [18, 24] width 16 height 16
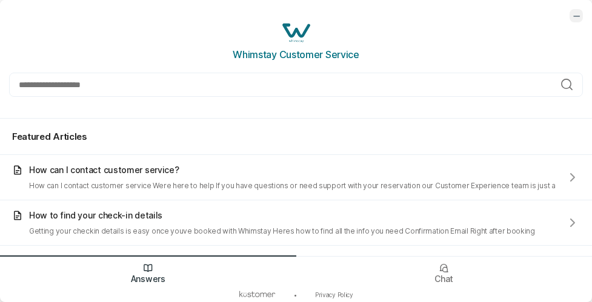
click at [580, 15] on icon "minimize chat widget" at bounding box center [576, 15] width 11 height 11
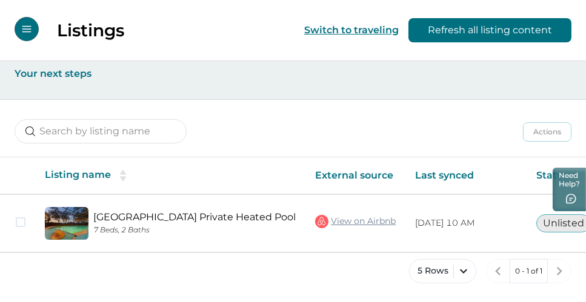
click at [25, 29] on icon "Open Menu" at bounding box center [26, 29] width 9 height 7
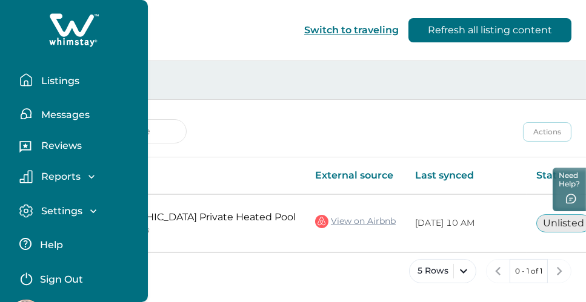
click at [92, 206] on icon "button" at bounding box center [93, 211] width 12 height 12
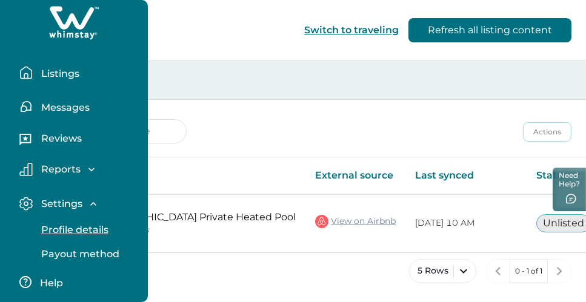
scroll to position [0, 0]
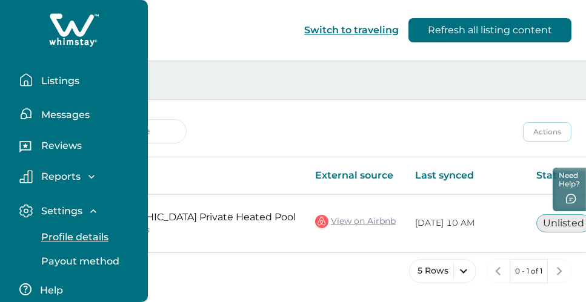
click at [56, 79] on p "Listings" at bounding box center [59, 81] width 42 height 12
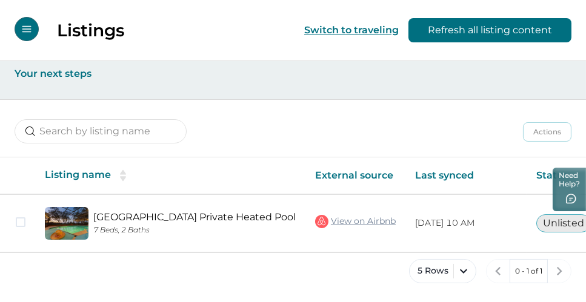
click at [27, 32] on icon "Open Menu" at bounding box center [26, 29] width 9 height 7
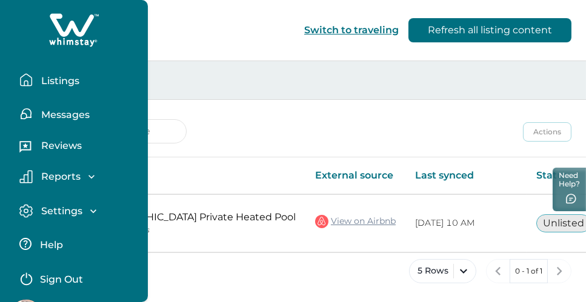
click at [91, 176] on icon "button" at bounding box center [91, 177] width 12 height 12
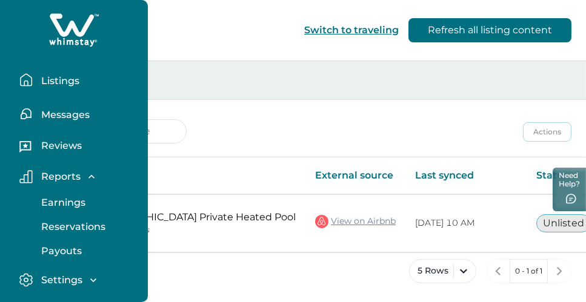
click at [92, 176] on icon "button" at bounding box center [92, 177] width 6 height 4
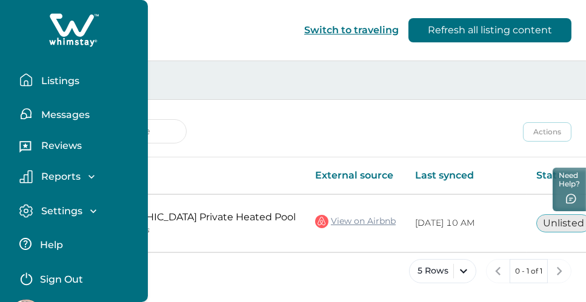
click at [95, 207] on icon "button" at bounding box center [93, 211] width 12 height 12
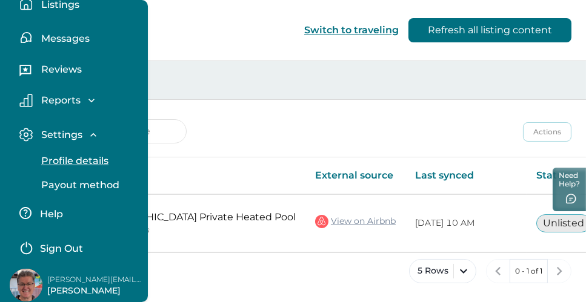
scroll to position [85, 0]
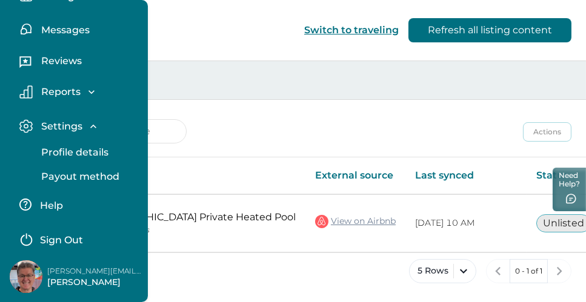
click at [89, 153] on p "Profile details" at bounding box center [73, 153] width 71 height 12
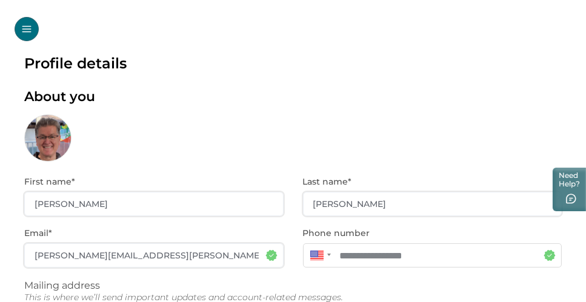
click at [27, 31] on icon "Open Menu" at bounding box center [26, 29] width 11 height 11
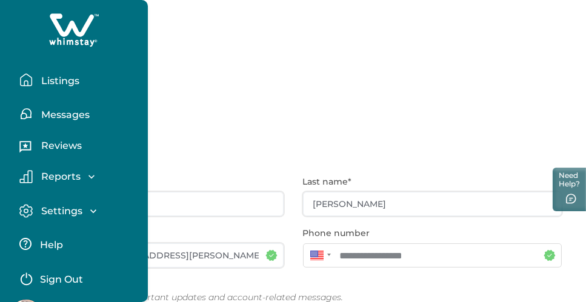
click at [63, 81] on p "Listings" at bounding box center [59, 81] width 42 height 12
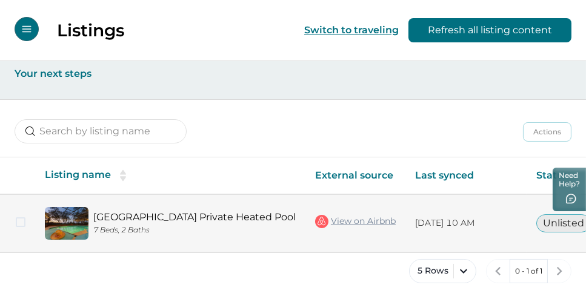
click at [18, 221] on span at bounding box center [21, 223] width 10 height 10
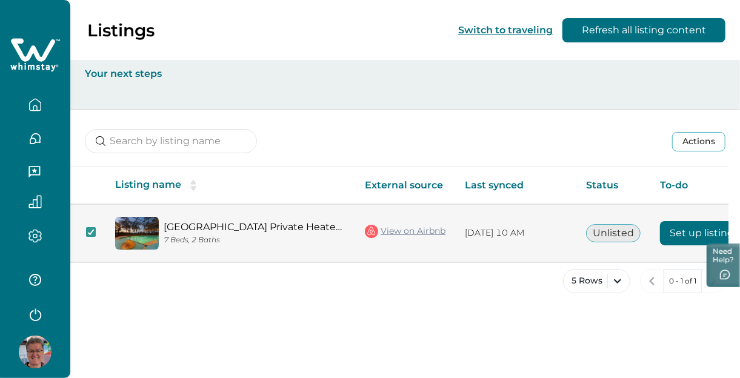
click at [592, 229] on button "Set up listing" at bounding box center [702, 233] width 84 height 24
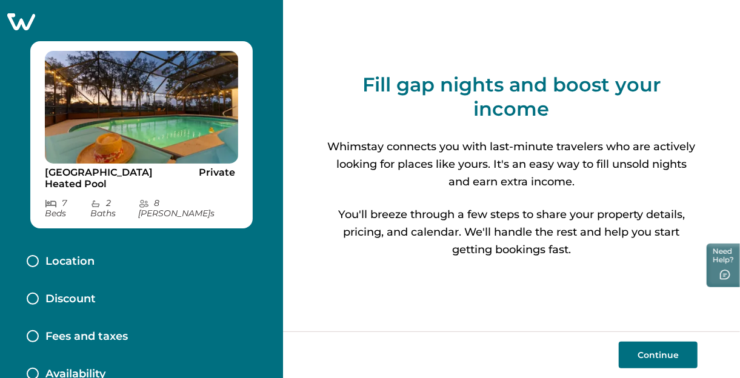
click at [592, 302] on button "Continue" at bounding box center [658, 355] width 79 height 27
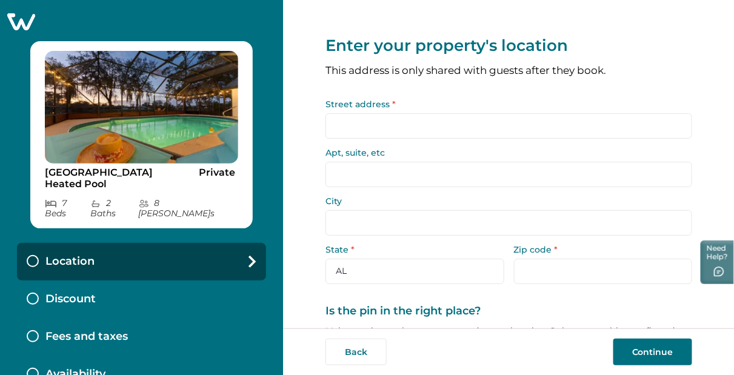
click at [479, 129] on input "Street address *" at bounding box center [509, 125] width 367 height 25
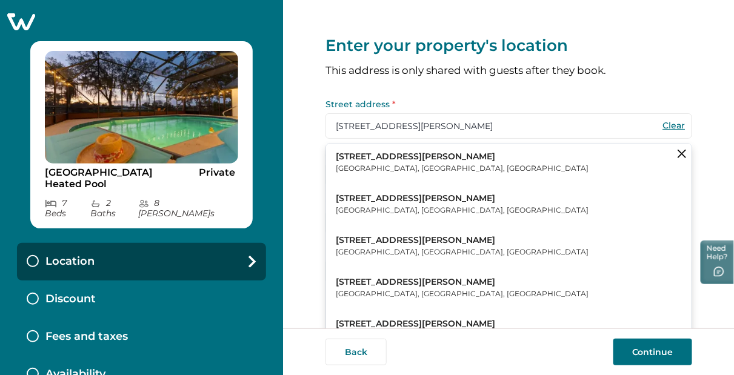
click at [412, 158] on button "5936 Peggy Drive Port Orange, FL, USA" at bounding box center [509, 162] width 366 height 37
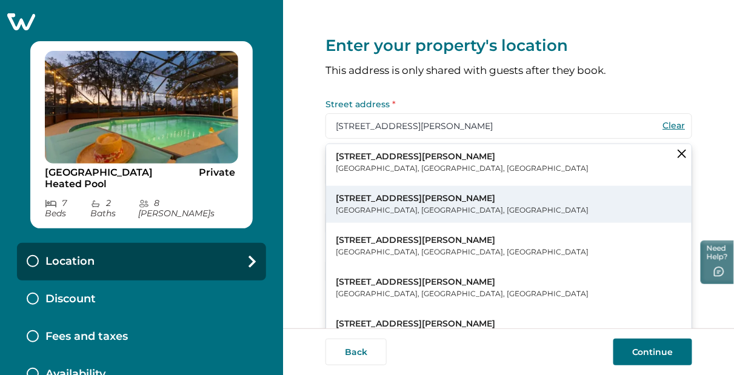
type input "5936 Peggy Dr"
type input "Port Orange"
select select "FL"
type input "32127"
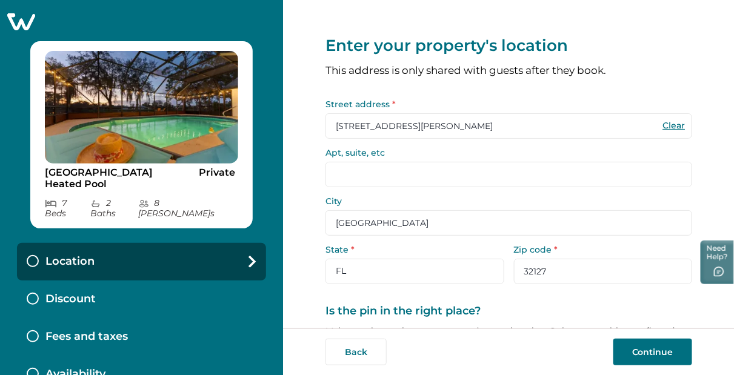
click at [592, 204] on div "Enter your property's location This address is only shared with guests after th…" at bounding box center [509, 164] width 452 height 329
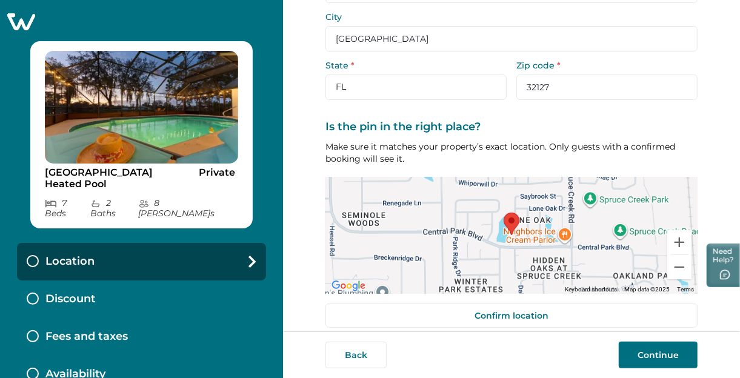
scroll to position [197, 0]
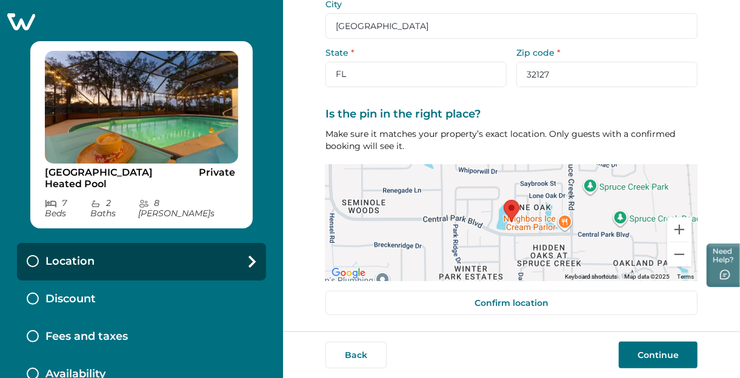
click at [592, 302] on button "Continue" at bounding box center [658, 355] width 79 height 27
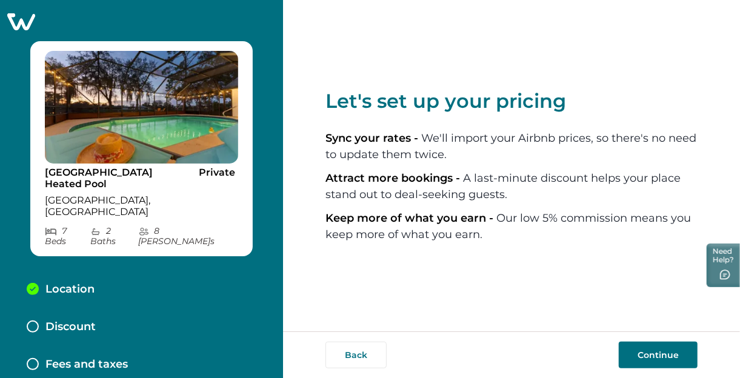
click at [592, 302] on button "Continue" at bounding box center [658, 355] width 79 height 27
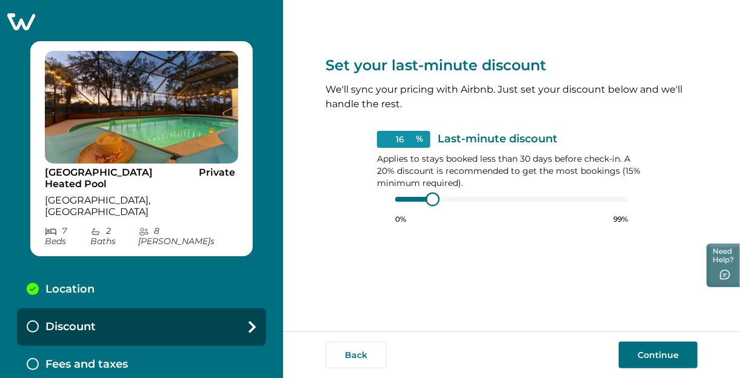
click at [433, 198] on div at bounding box center [511, 200] width 233 height 10
type input "15"
click at [428, 199] on div at bounding box center [430, 199] width 11 height 11
click at [592, 302] on button "Continue" at bounding box center [658, 355] width 79 height 27
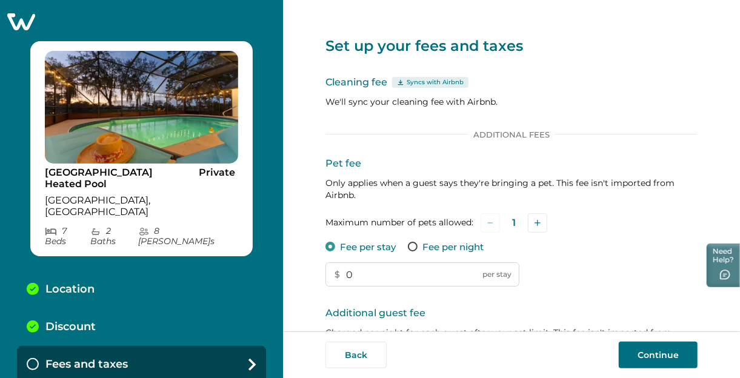
click at [408, 278] on input "0" at bounding box center [423, 274] width 194 height 24
type input "75"
click at [557, 282] on div "Pet fee Only applies when a guest says they're bringing a pet. This fee isn't i…" at bounding box center [512, 221] width 372 height 131
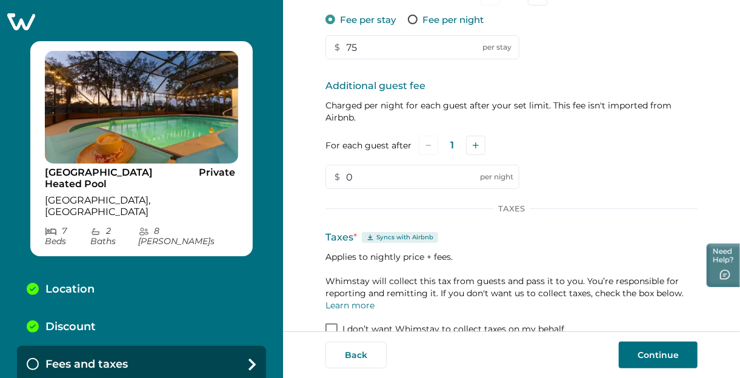
scroll to position [250, 0]
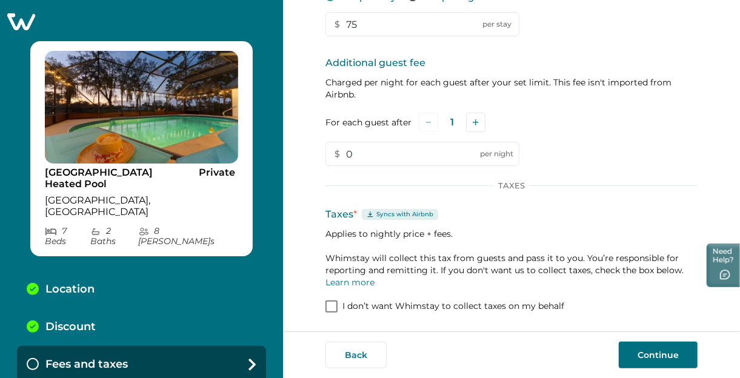
click at [592, 302] on button "Continue" at bounding box center [658, 355] width 79 height 27
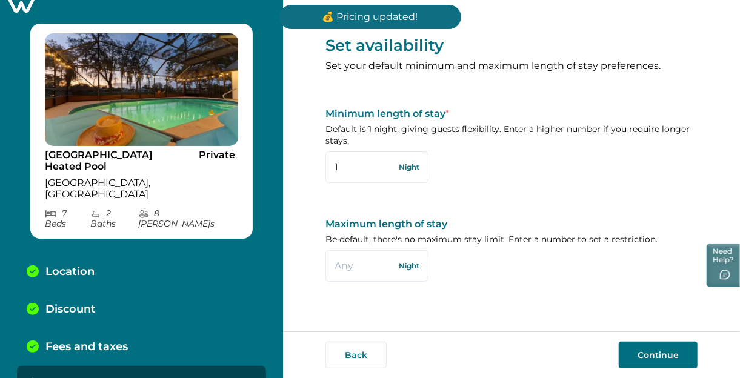
scroll to position [21, 0]
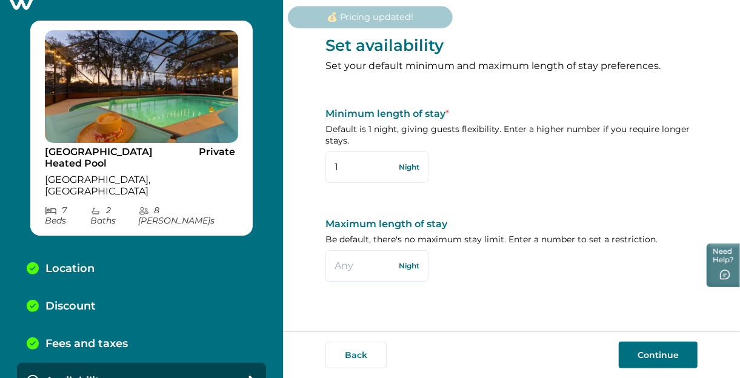
drag, startPoint x: 342, startPoint y: 163, endPoint x: 352, endPoint y: 194, distance: 32.2
click at [344, 167] on input "1" at bounding box center [377, 168] width 103 height 32
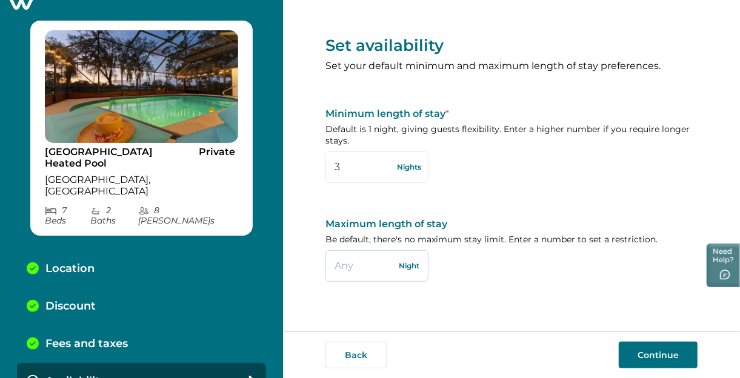
type input "3"
click at [360, 269] on input "text" at bounding box center [377, 266] width 103 height 32
click at [484, 298] on div "Set availability Set your default minimum and maximum length of stay preference…" at bounding box center [512, 155] width 372 height 311
click at [592, 302] on button "Continue" at bounding box center [658, 355] width 79 height 27
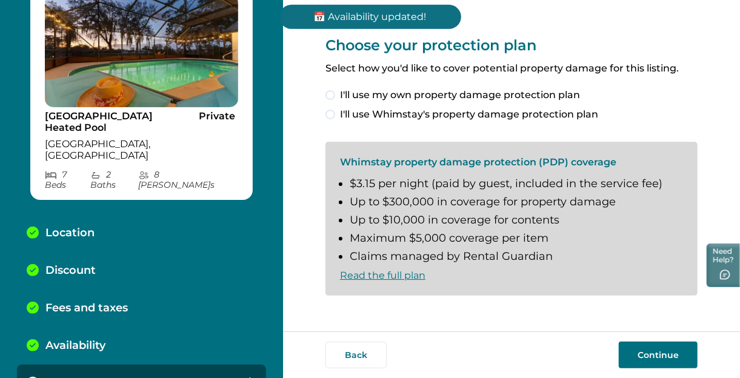
scroll to position [58, 0]
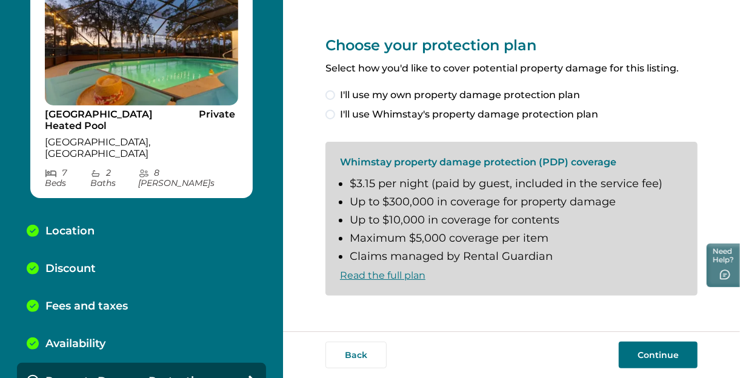
click at [329, 116] on span at bounding box center [331, 115] width 10 height 10
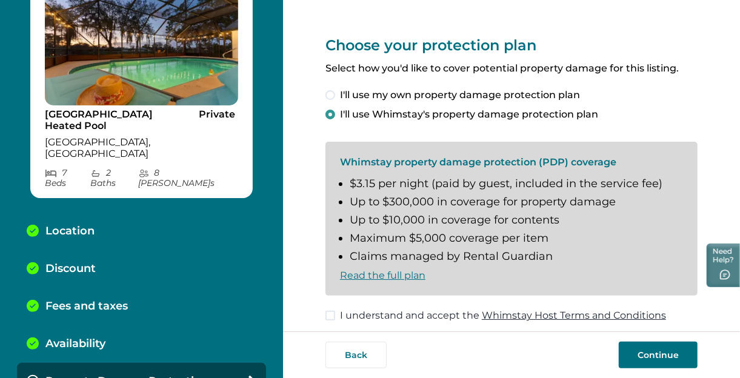
click at [335, 302] on span at bounding box center [331, 316] width 10 height 10
click at [592, 302] on button "Continue" at bounding box center [658, 355] width 79 height 27
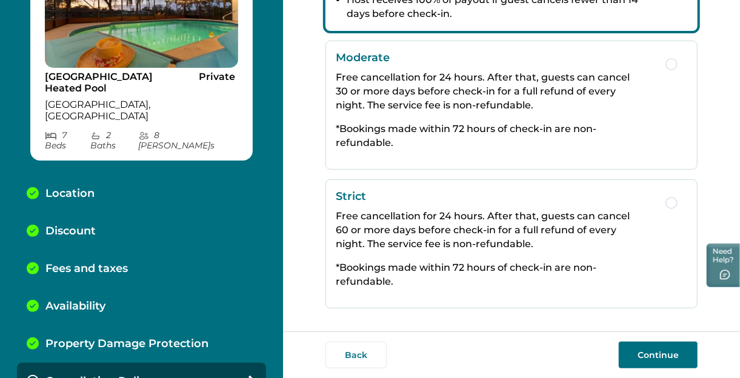
scroll to position [384, 0]
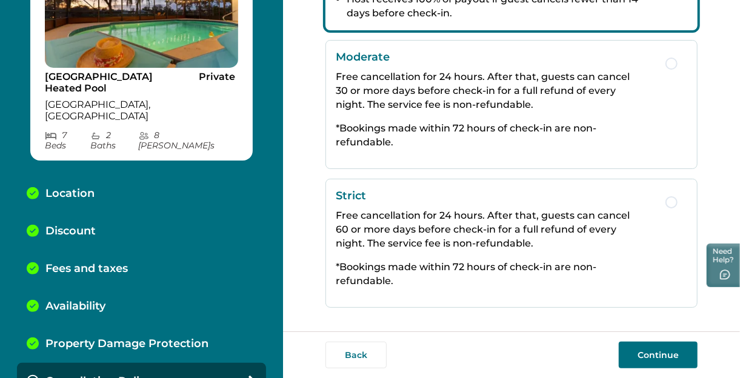
click at [592, 302] on button "Continue" at bounding box center [658, 355] width 79 height 27
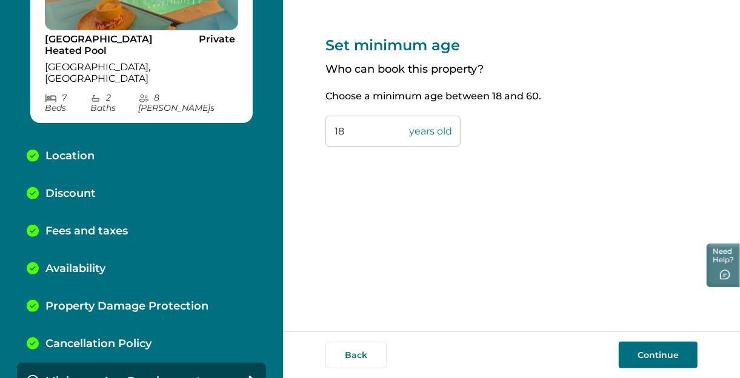
drag, startPoint x: 350, startPoint y: 135, endPoint x: 352, endPoint y: 141, distance: 6.3
click at [351, 135] on input "18" at bounding box center [393, 131] width 135 height 31
type input "1"
type input "21"
click at [592, 302] on button "Continue" at bounding box center [658, 355] width 79 height 27
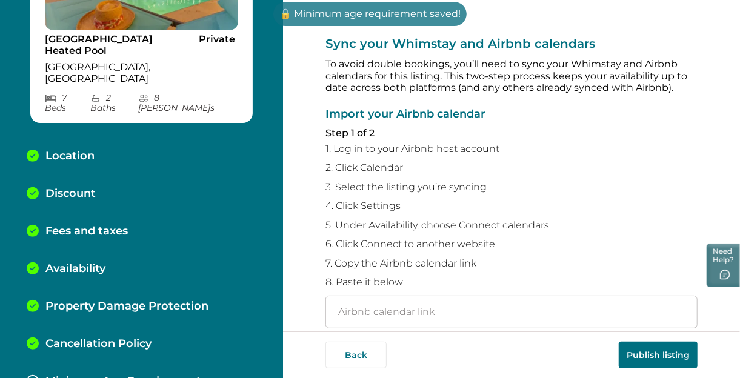
scroll to position [171, 0]
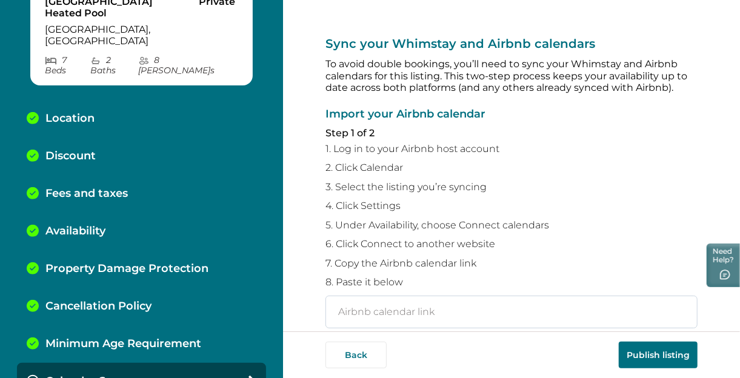
click at [438, 302] on input "text" at bounding box center [512, 312] width 372 height 33
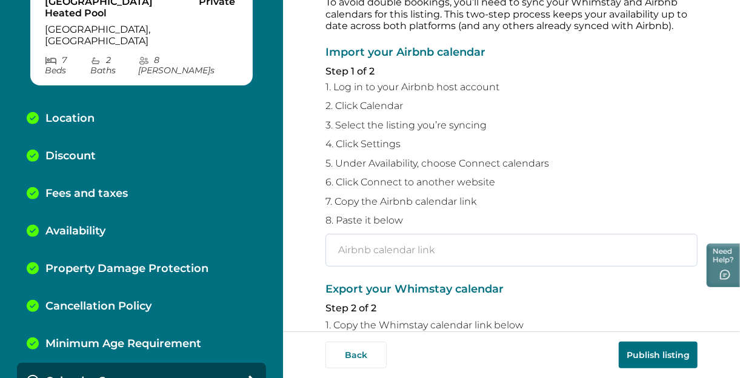
scroll to position [76, 0]
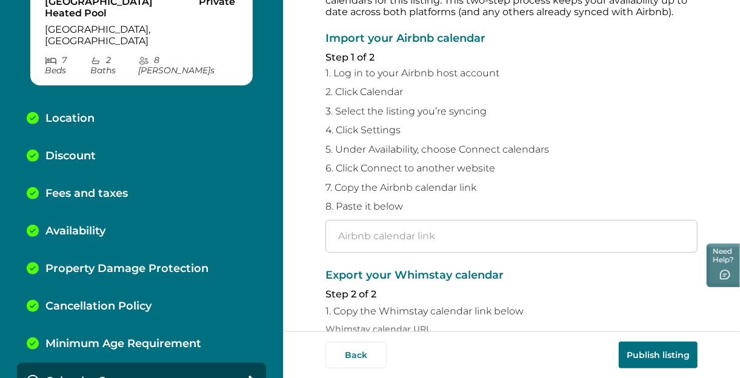
paste input "https://www.airbnb.com/calendar/ical/1311684849705704433.ics?s=0c006e4e84327ac6…"
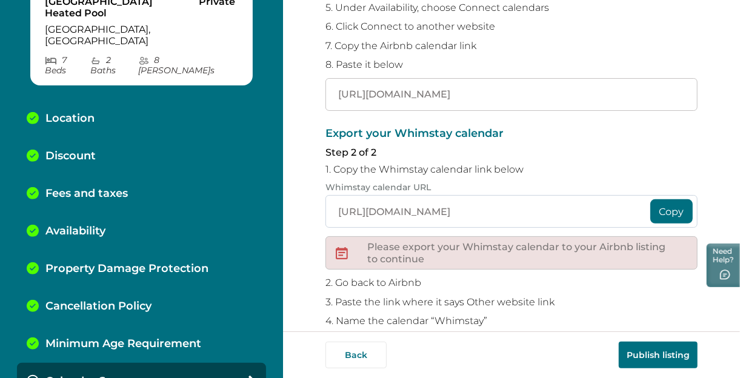
scroll to position [275, 0]
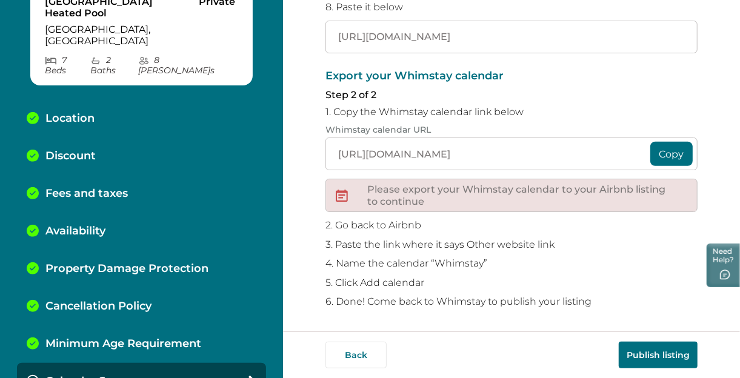
type input "https://www.airbnb.com/calendar/ical/1311684849705704433.ics?s=0c006e4e84327ac6…"
click at [592, 155] on button "Copy" at bounding box center [671, 154] width 42 height 24
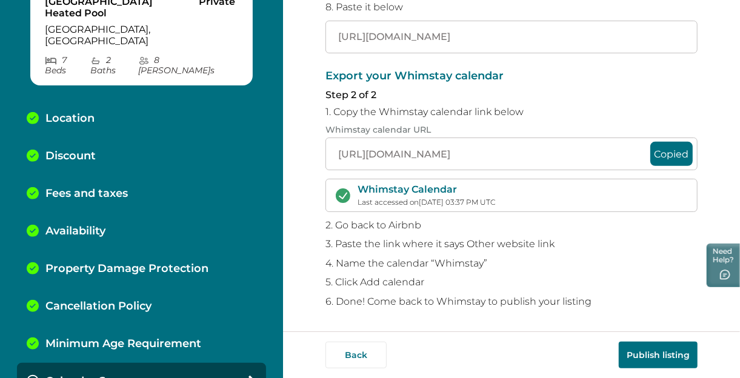
scroll to position [274, 0]
click at [592, 302] on button "Publish listing" at bounding box center [658, 355] width 79 height 27
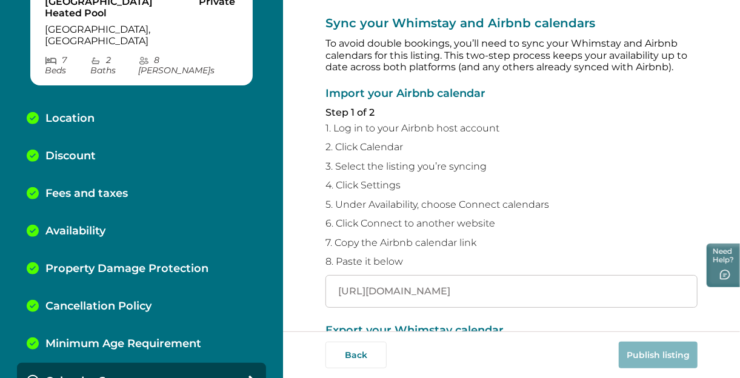
scroll to position [0, 0]
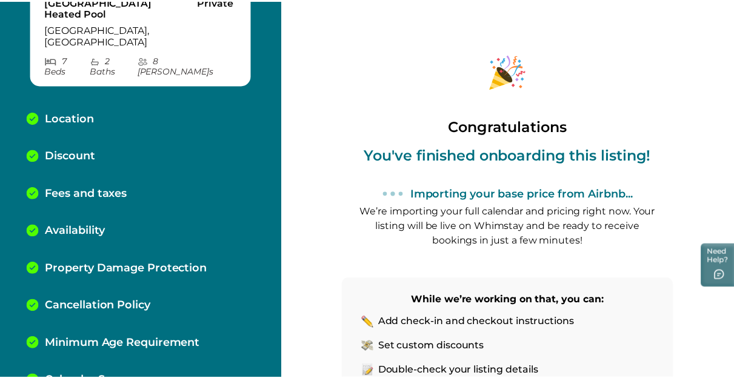
scroll to position [144, 0]
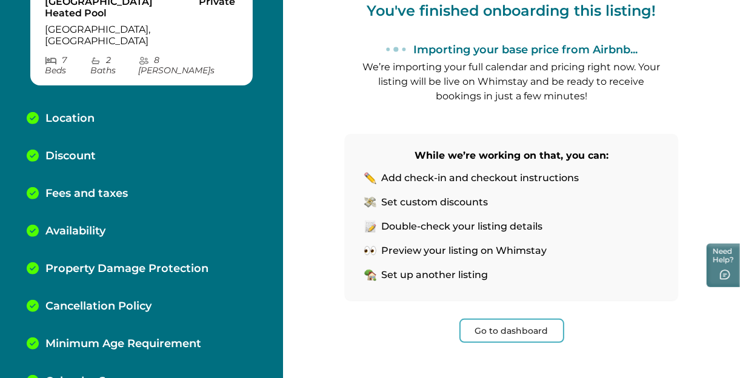
click at [516, 302] on button "Go to dashboard" at bounding box center [511, 331] width 105 height 24
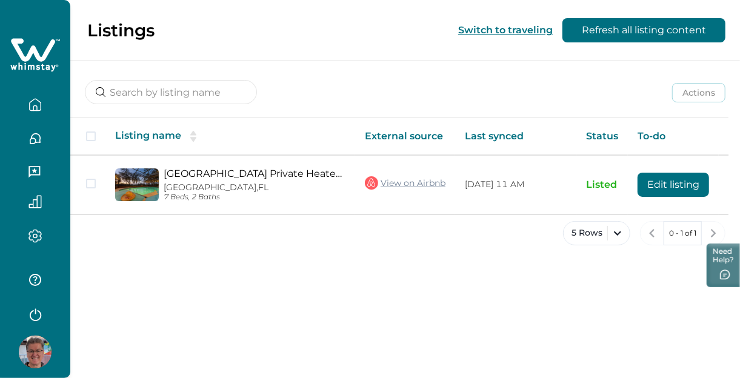
click at [35, 105] on icon "button" at bounding box center [35, 107] width 4 height 5
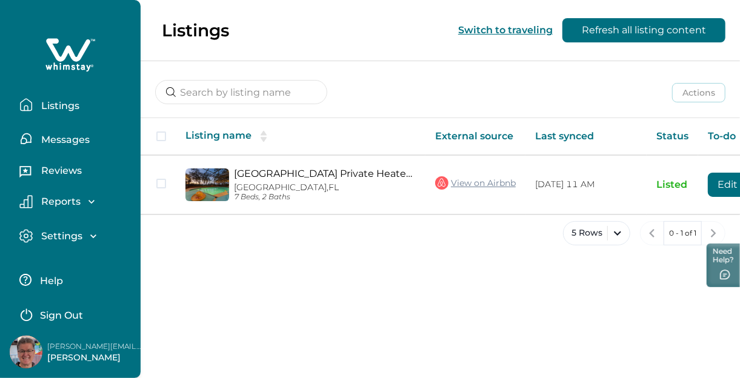
click at [89, 235] on icon "button" at bounding box center [93, 236] width 12 height 12
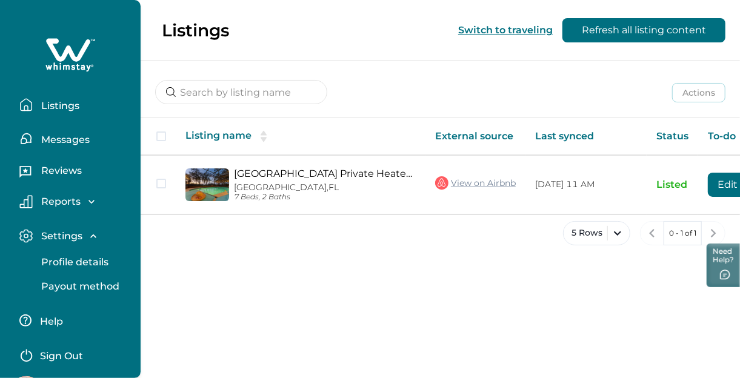
click at [89, 235] on icon "button" at bounding box center [93, 236] width 12 height 12
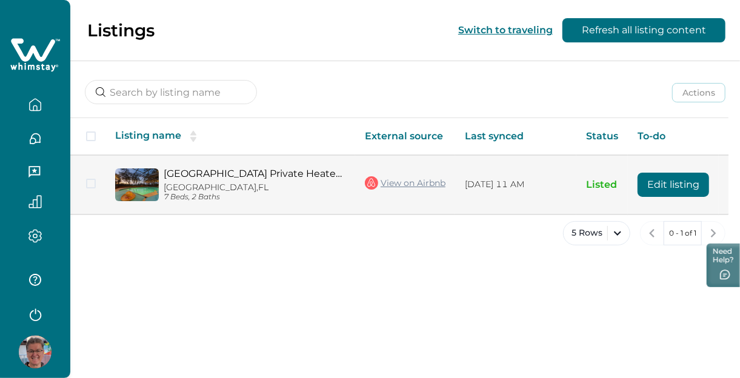
click at [592, 184] on button "Edit listing" at bounding box center [674, 185] width 72 height 24
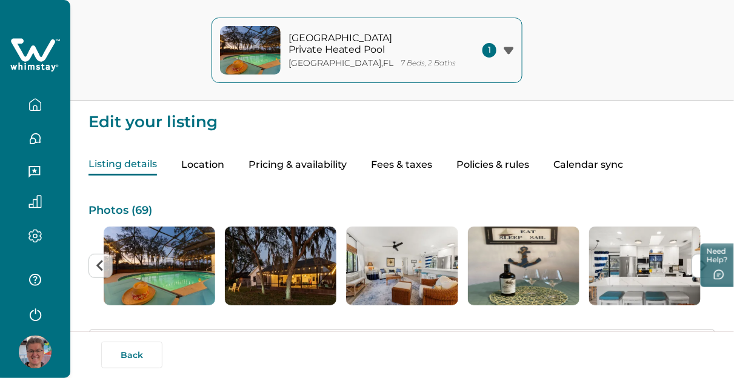
click at [202, 166] on button "Location" at bounding box center [202, 165] width 43 height 21
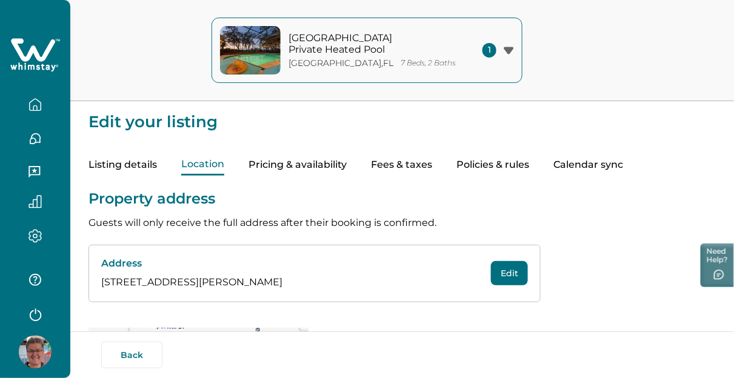
click at [280, 164] on button "Pricing & availability" at bounding box center [298, 165] width 98 height 21
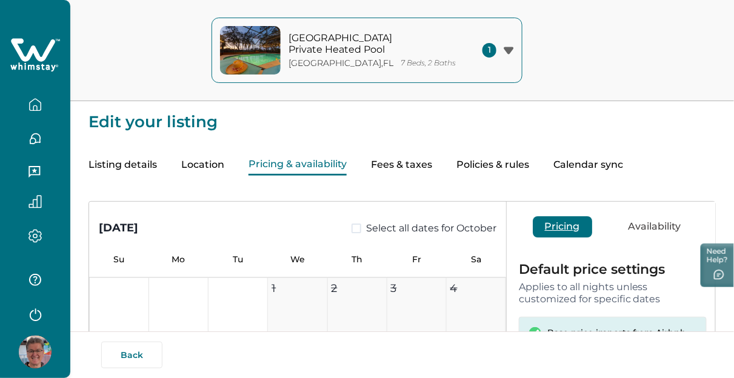
click at [420, 165] on button "Fees & taxes" at bounding box center [401, 165] width 61 height 21
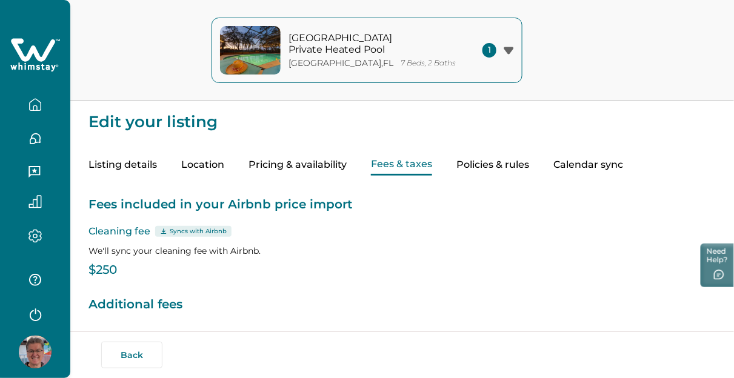
click at [509, 164] on button "Policies & rules" at bounding box center [492, 165] width 73 height 21
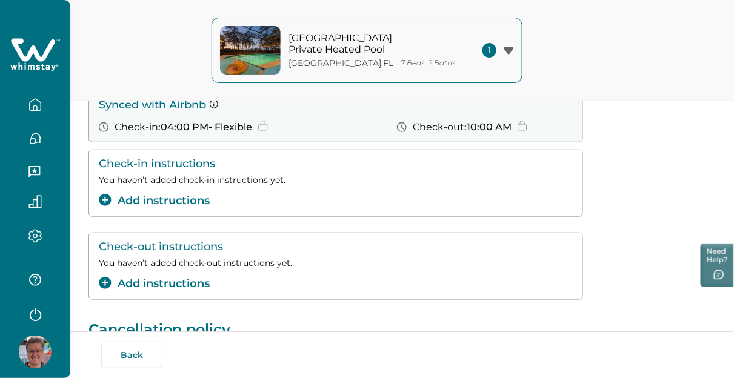
scroll to position [113, 0]
